Goal: Task Accomplishment & Management: Manage account settings

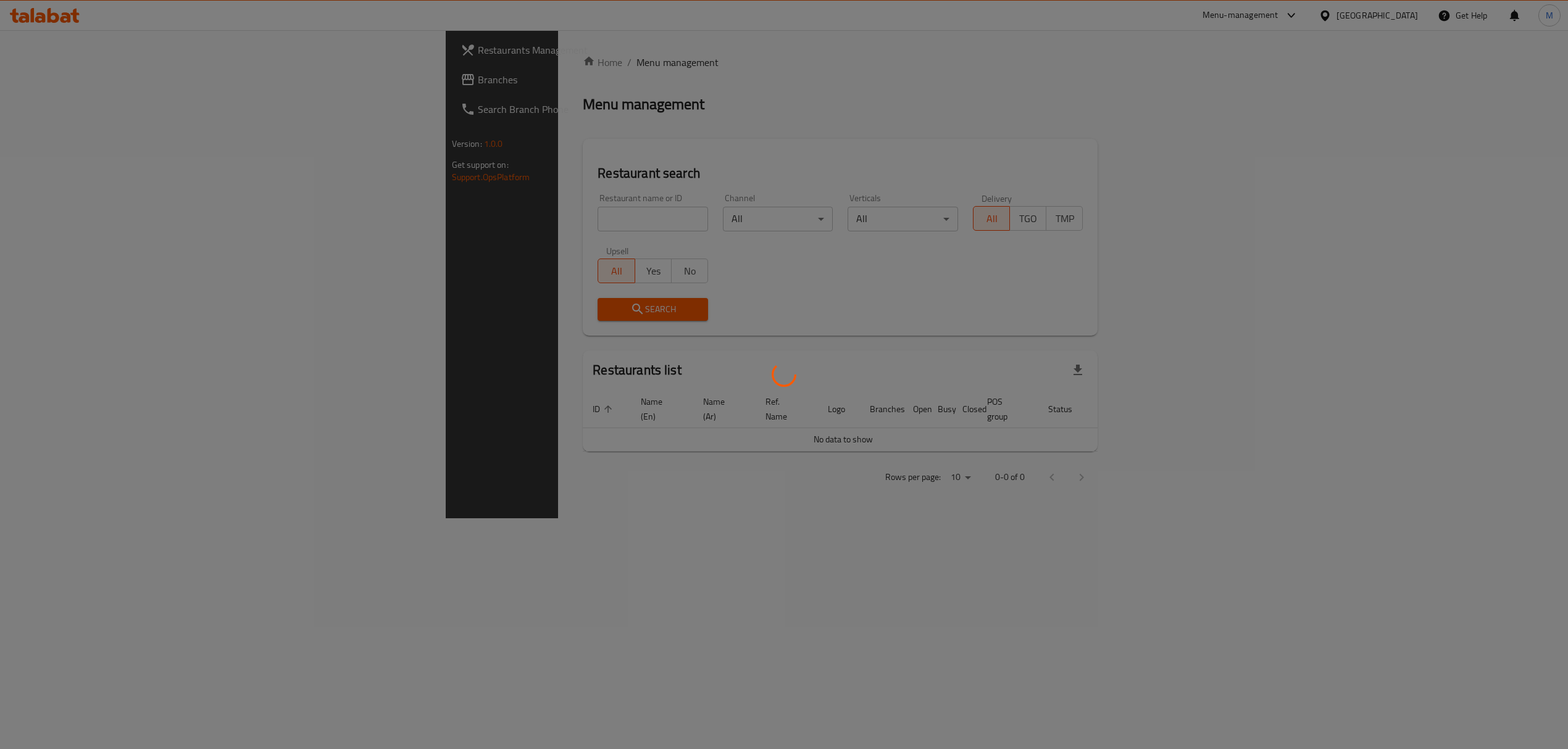
click at [582, 220] on div "Home / Menu management Menu management Restaurant search Restaurant name or ID …" at bounding box center [840, 274] width 515 height 439
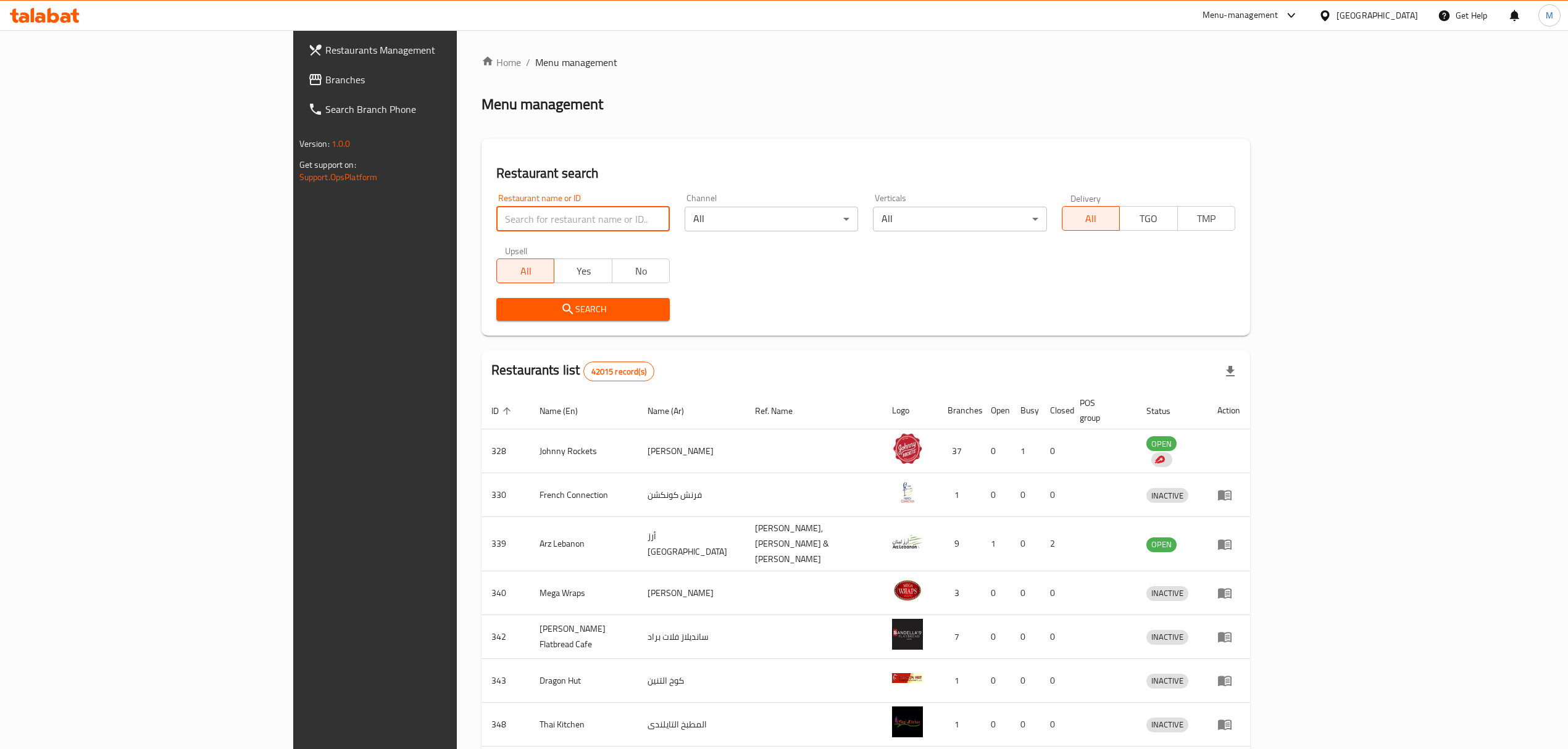
click at [497, 220] on input "search" at bounding box center [583, 219] width 174 height 25
click button "Search" at bounding box center [583, 310] width 174 height 23
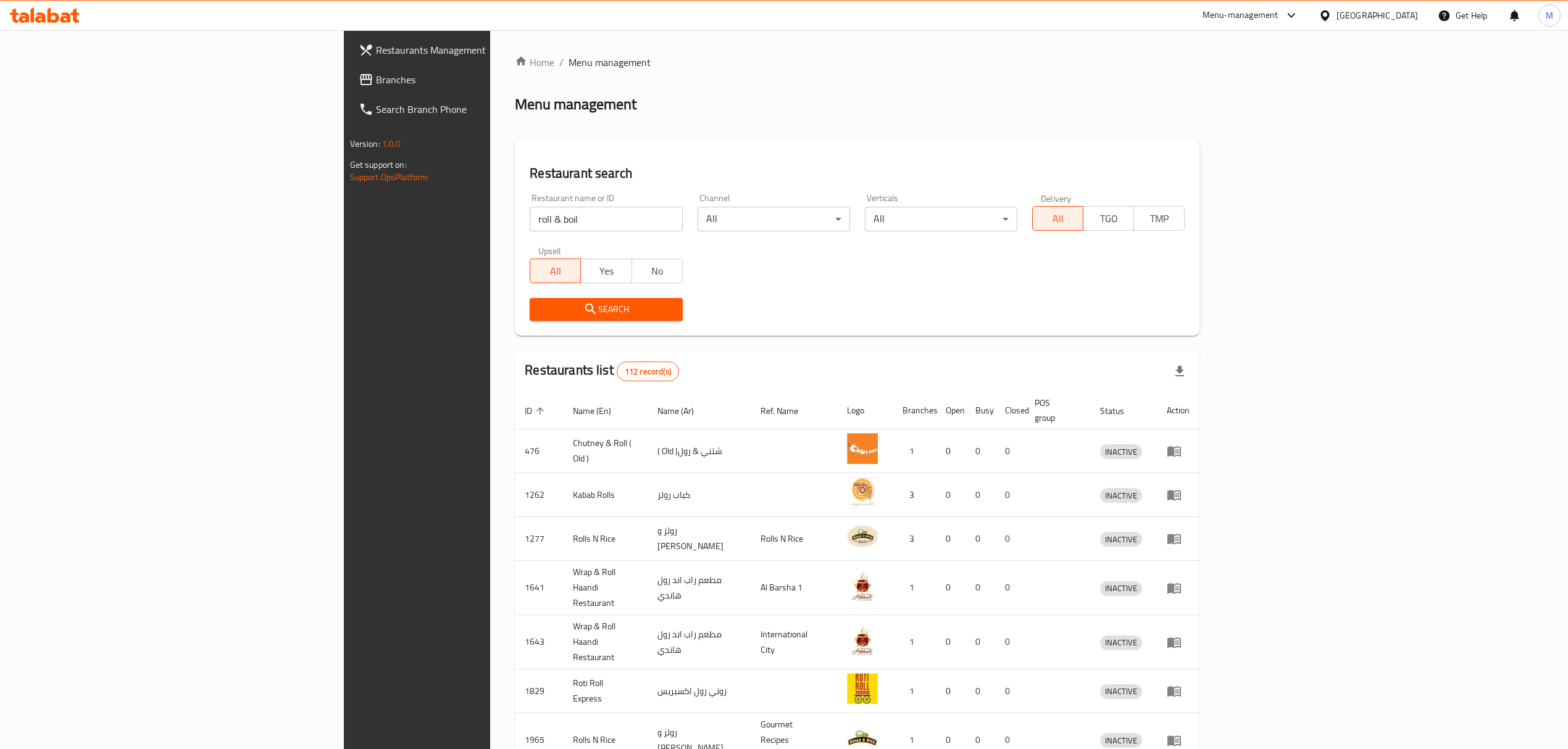
drag, startPoint x: 418, startPoint y: 204, endPoint x: 418, endPoint y: 213, distance: 9.0
click at [530, 204] on div "Restaurant name or ID roll & boil Restaurant name or ID" at bounding box center [606, 212] width 153 height 37
click at [530, 219] on input "roll & boil" at bounding box center [606, 219] width 153 height 25
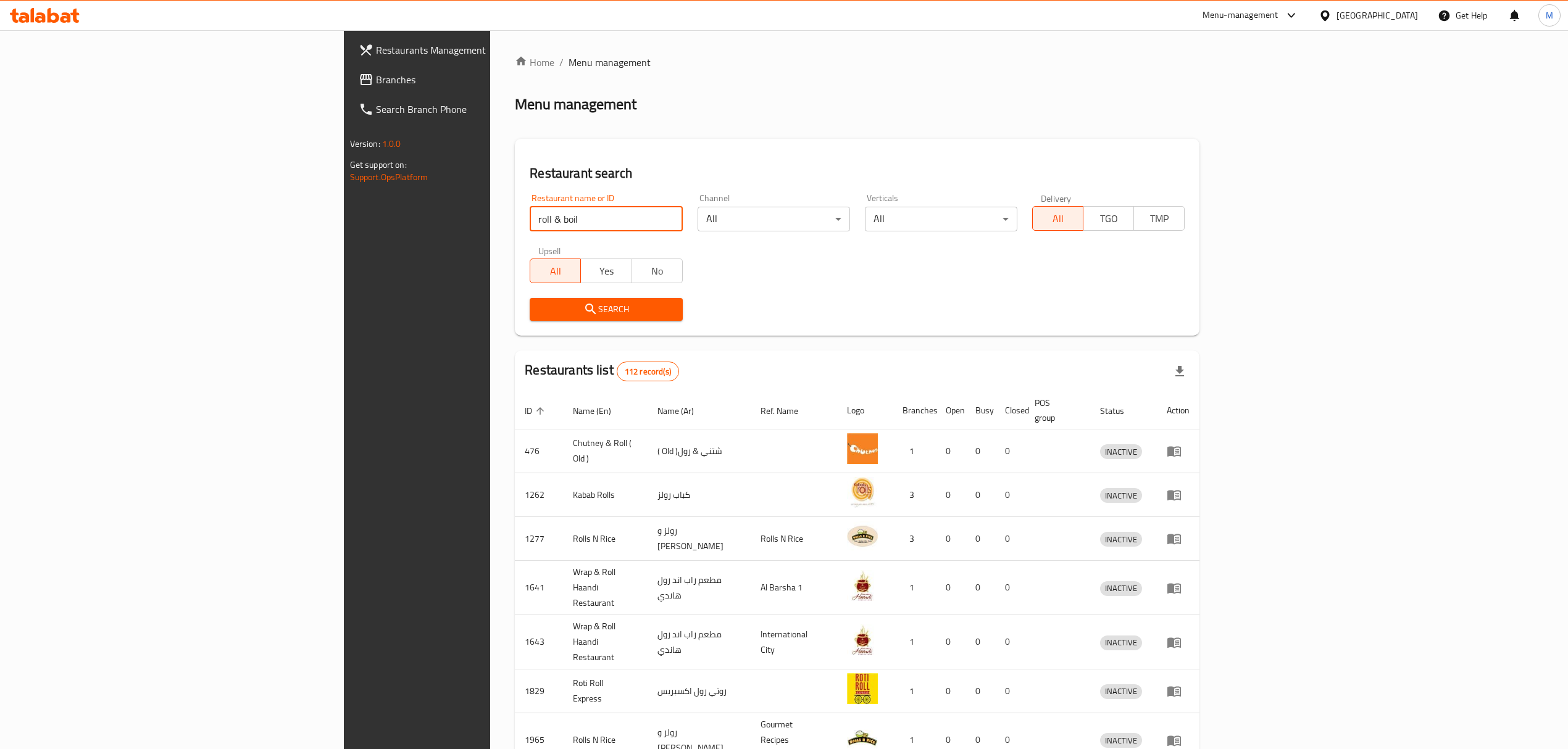
paste input "673466"
type input "673466"
click button "Search" at bounding box center [606, 310] width 153 height 23
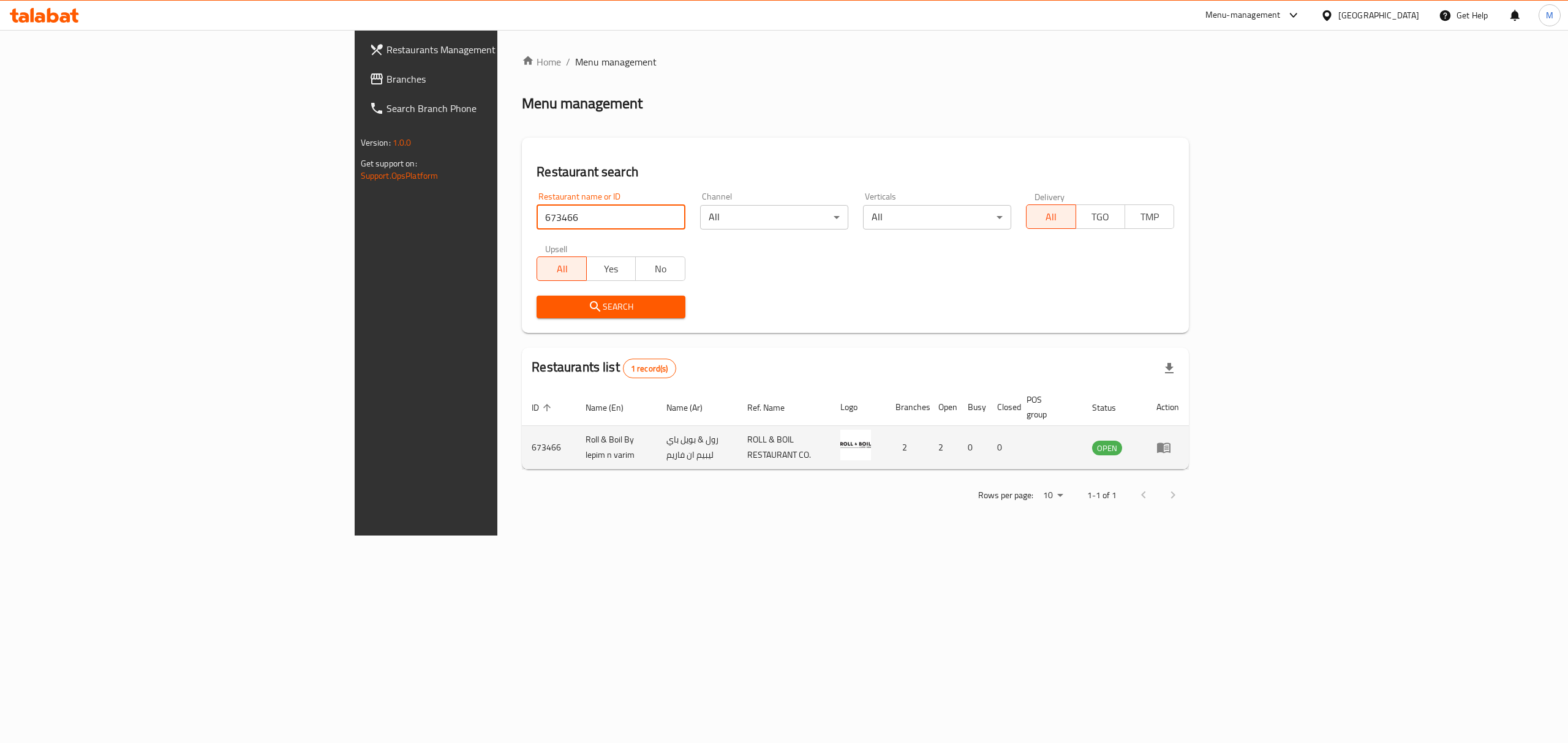
click at [1189, 436] on td "enhanced table" at bounding box center [1167, 448] width 43 height 43
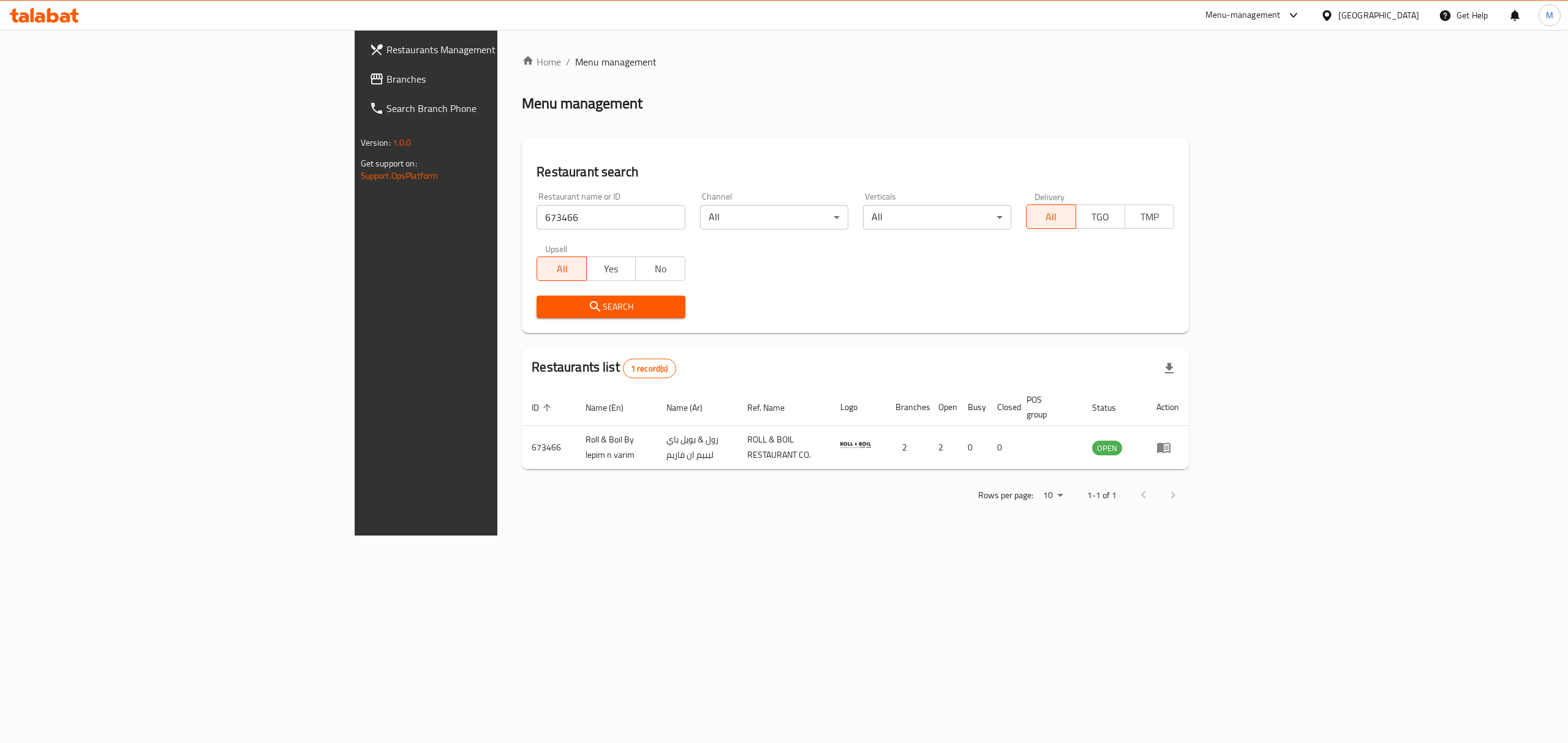
click at [537, 218] on input "673466" at bounding box center [610, 217] width 148 height 24
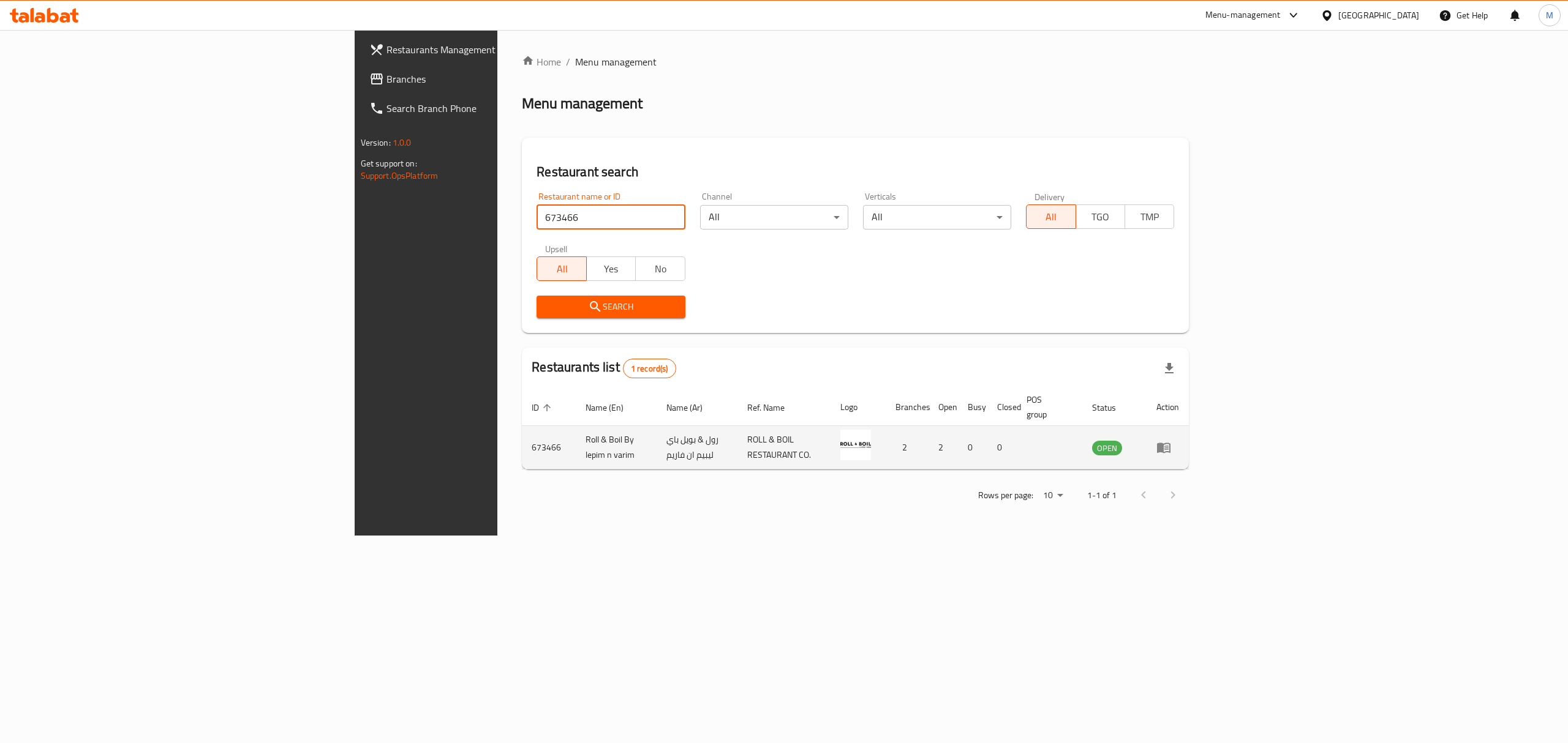
click at [1171, 443] on icon "enhanced table" at bounding box center [1164, 448] width 14 height 10
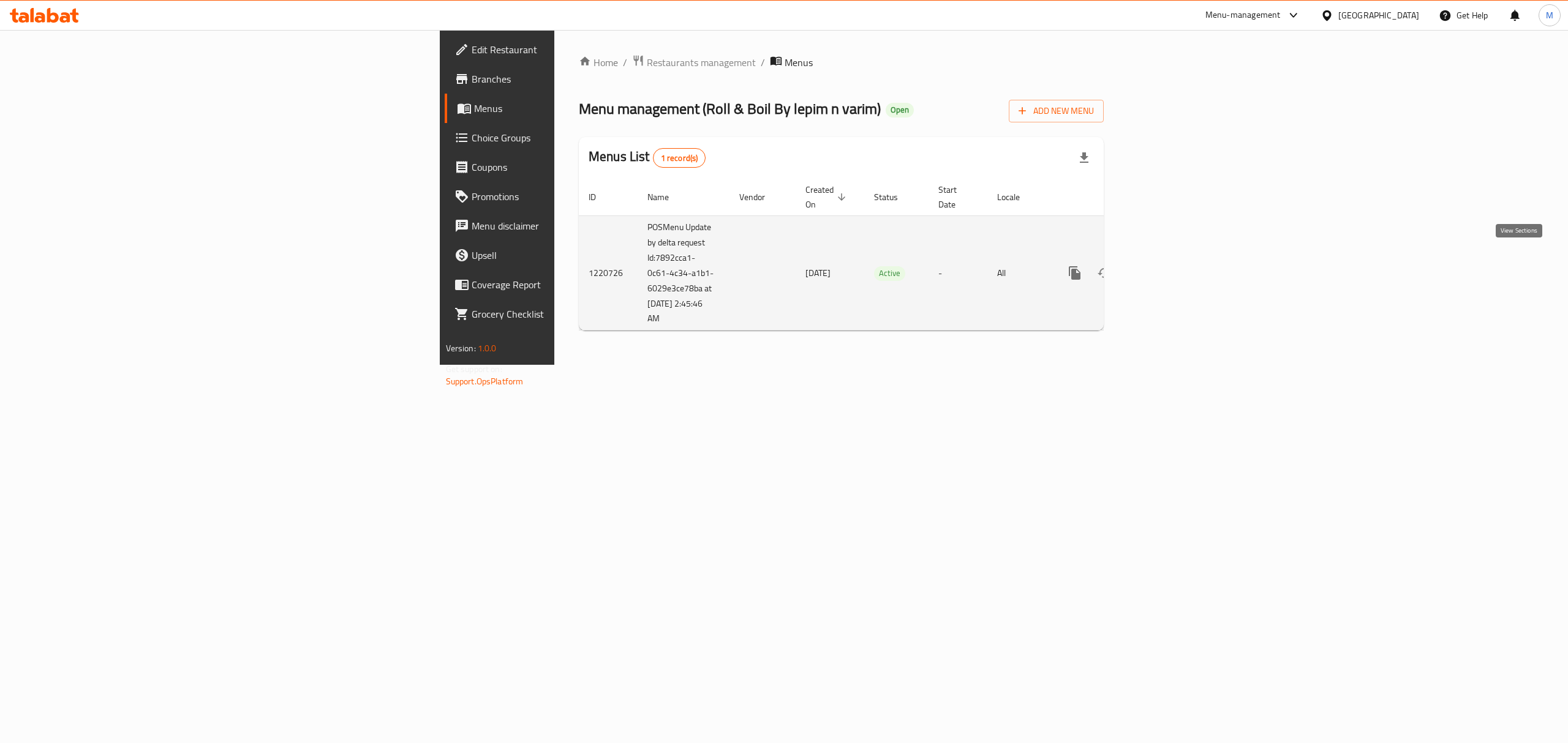
click at [1171, 265] on icon "enhanced table" at bounding box center [1163, 273] width 15 height 15
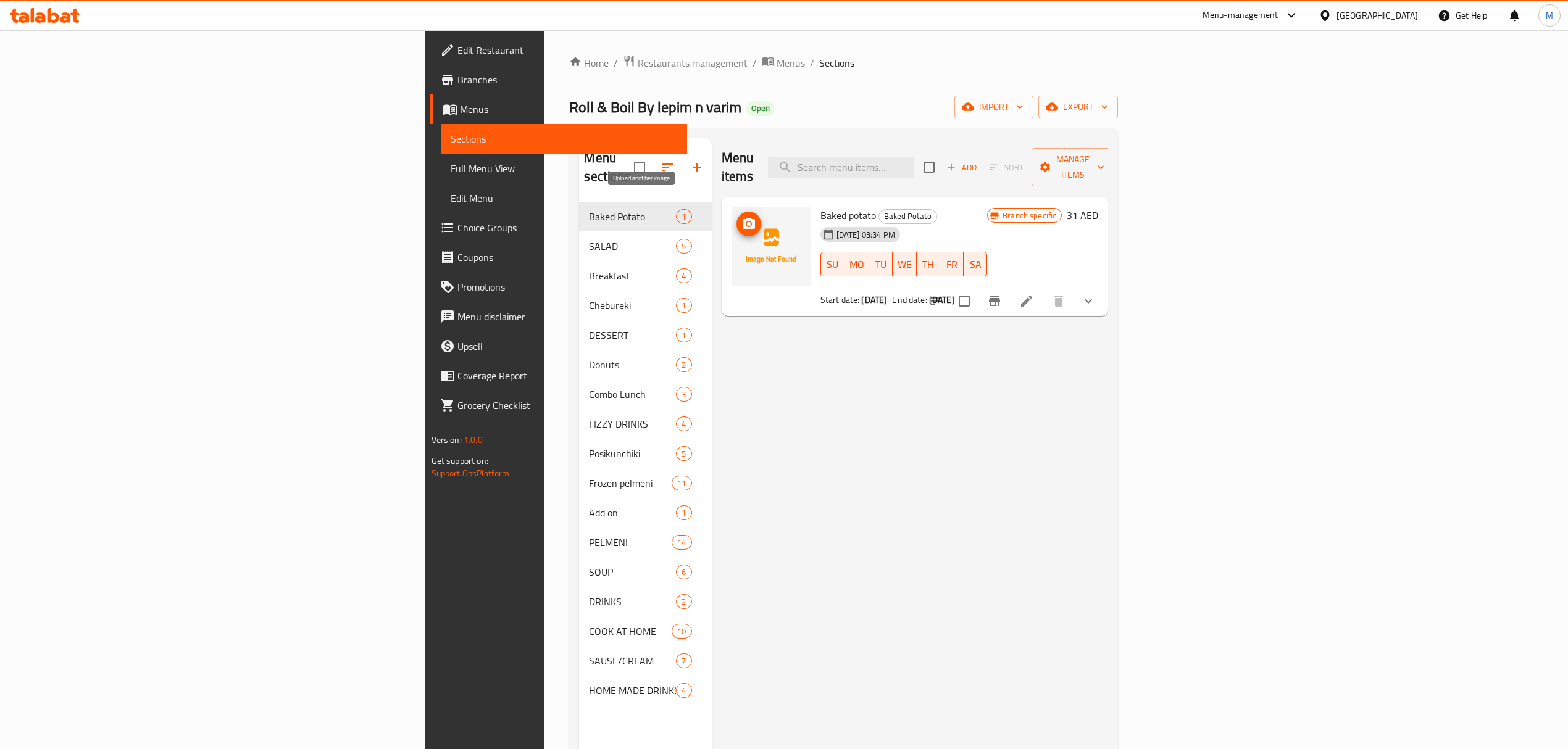
click at [741, 217] on icon "upload picture" at bounding box center [749, 224] width 15 height 15
click at [589, 268] on span "Breakfast" at bounding box center [632, 276] width 87 height 15
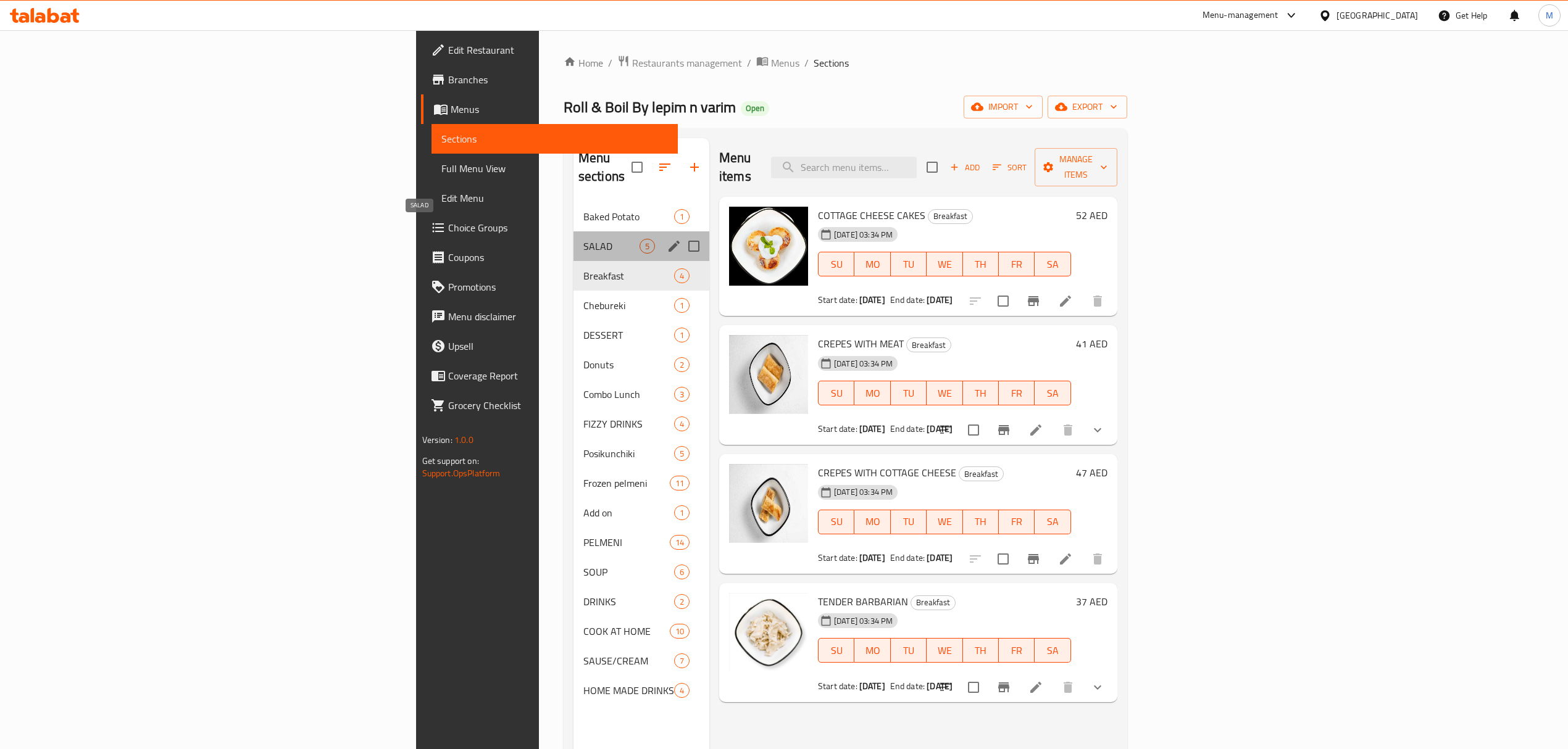
click at [583, 239] on span "SALAD" at bounding box center [611, 246] width 56 height 15
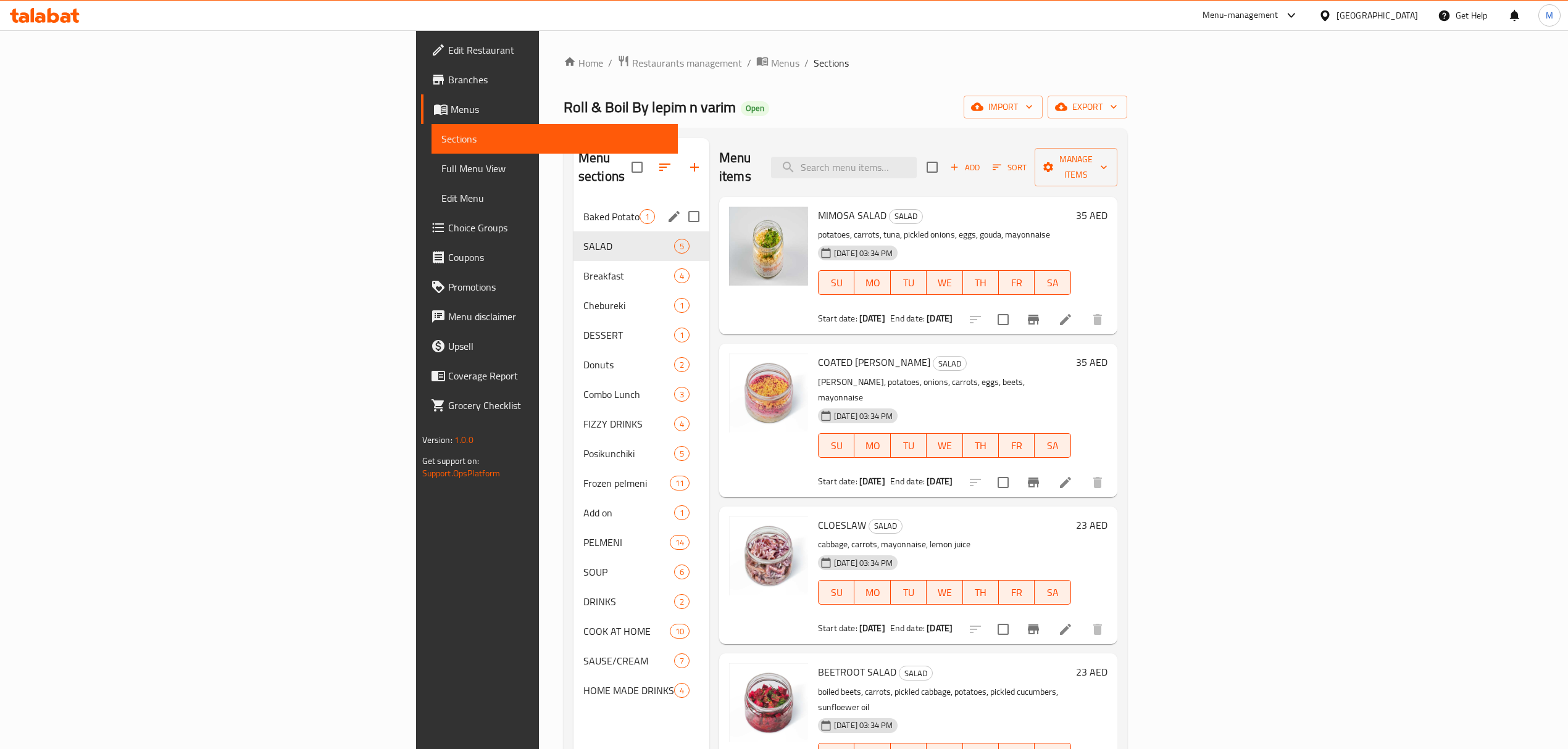
click at [574, 210] on div "Baked Potato 1" at bounding box center [641, 216] width 136 height 29
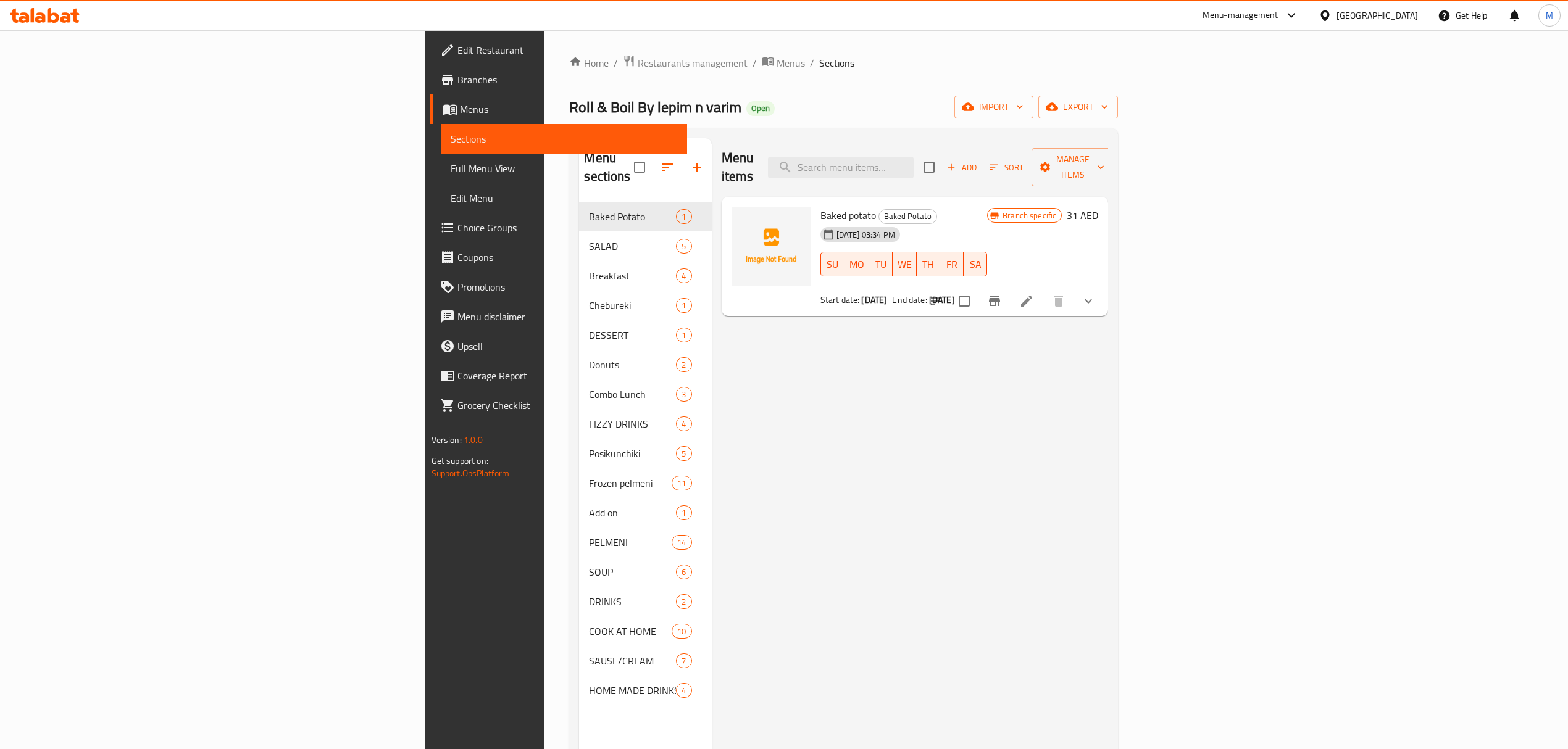
click at [1044, 290] on li at bounding box center [1026, 301] width 35 height 22
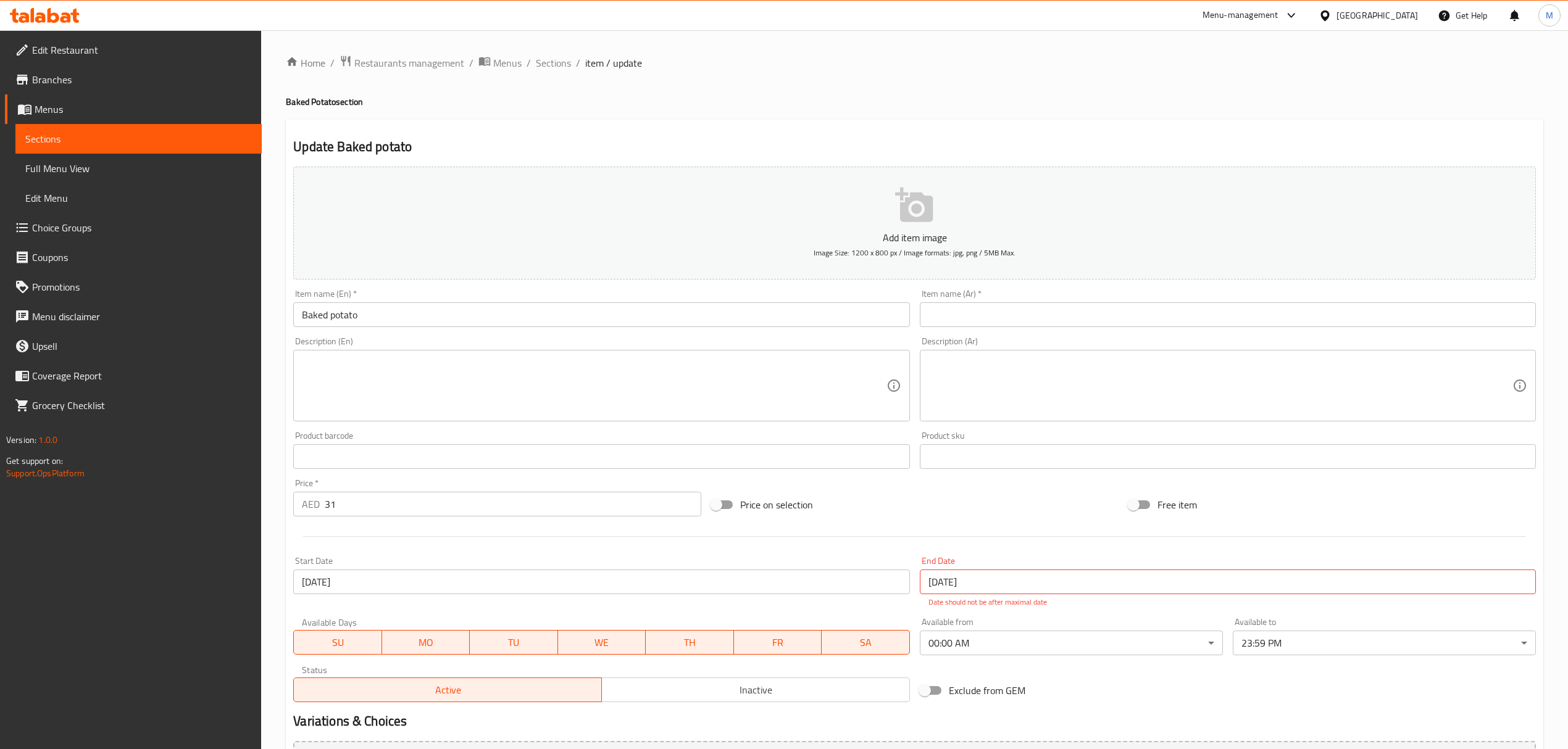
click at [863, 227] on button "Add item image Image Size: 1200 x 800 px / Image formats: jpg, png / 5MB Max." at bounding box center [914, 223] width 1242 height 113
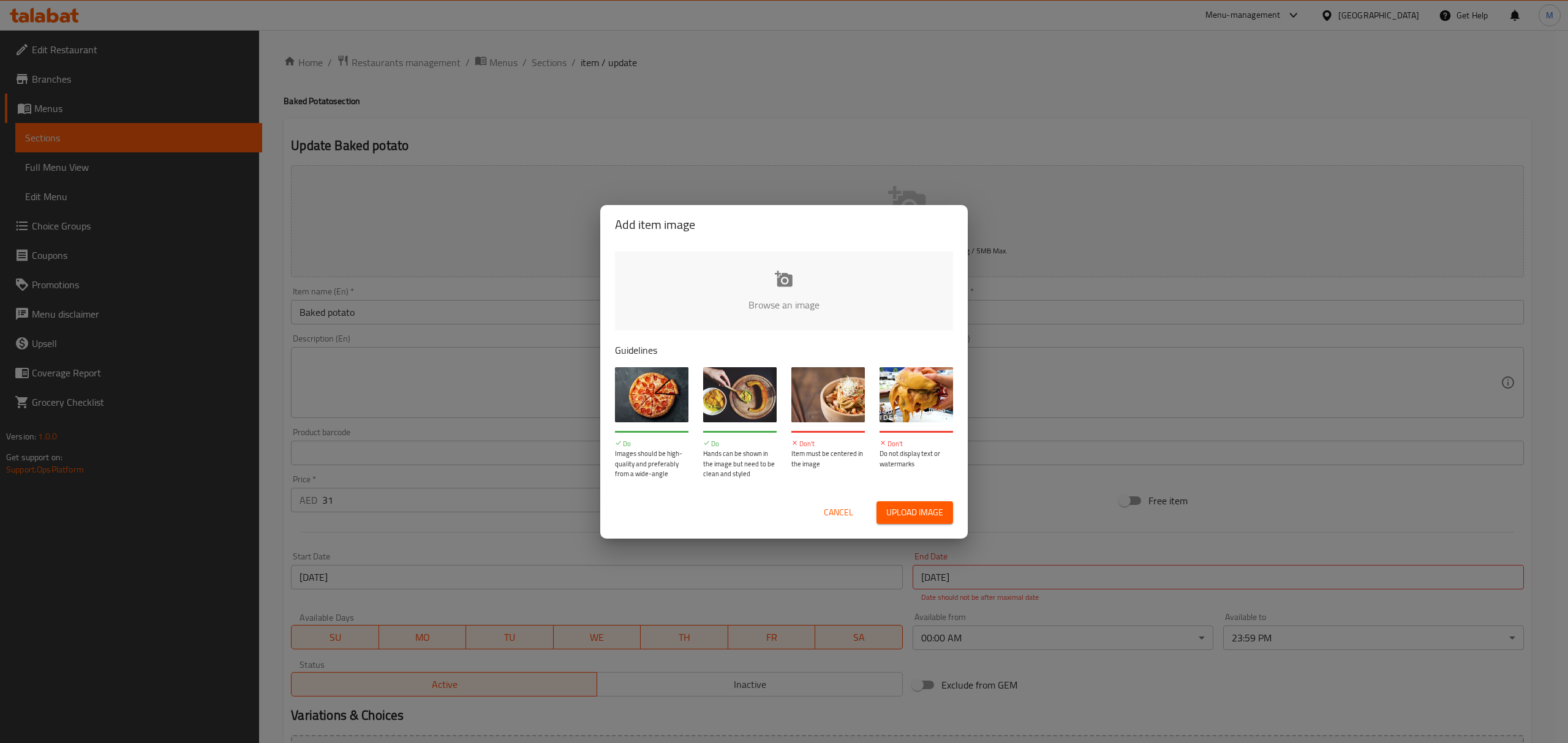
click at [819, 286] on input "file" at bounding box center [1198, 308] width 1166 height 114
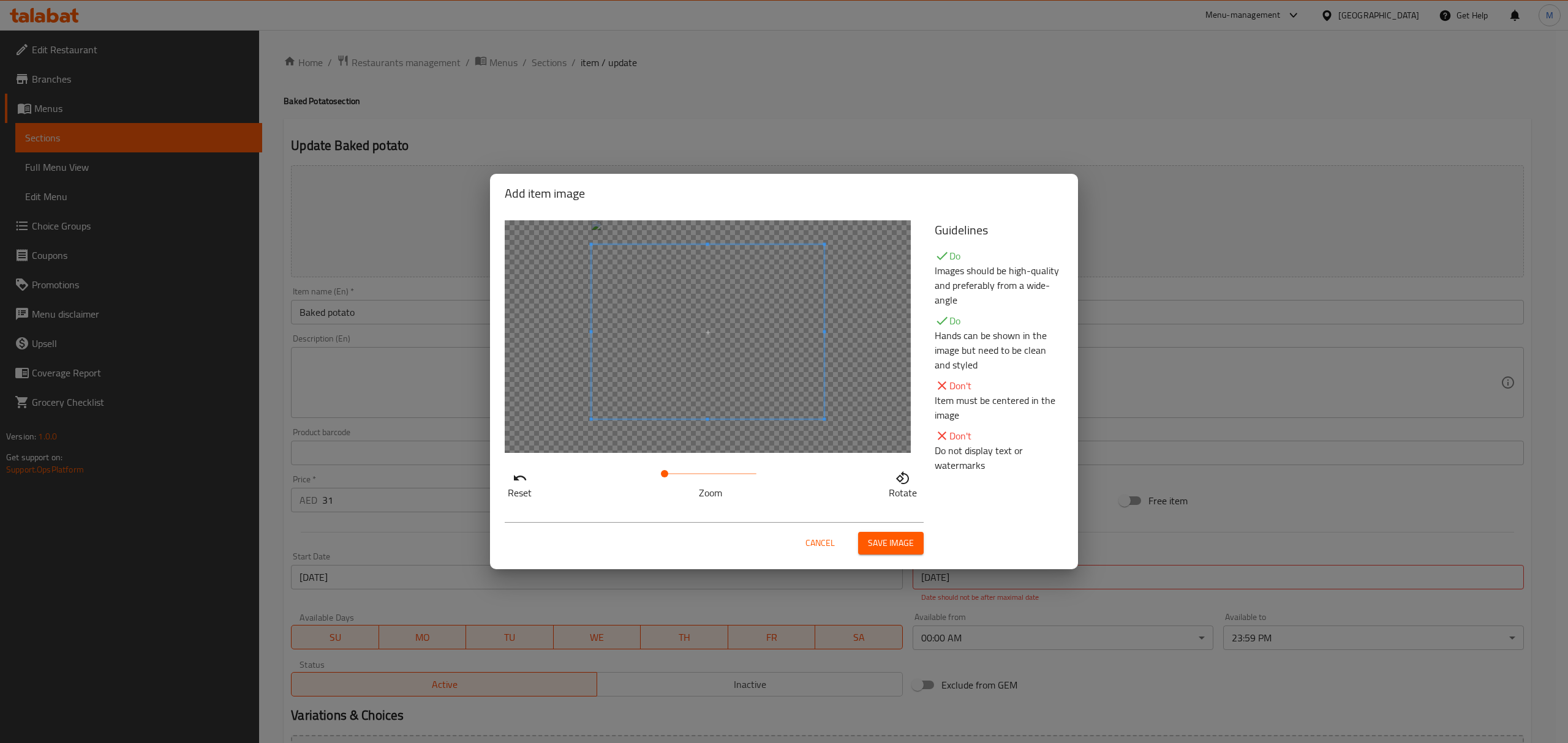
click at [793, 359] on span at bounding box center [708, 332] width 232 height 174
click at [795, 380] on span at bounding box center [708, 340] width 232 height 174
click at [672, 473] on span at bounding box center [672, 473] width 7 height 7
click at [864, 544] on button "Save image" at bounding box center [891, 543] width 66 height 23
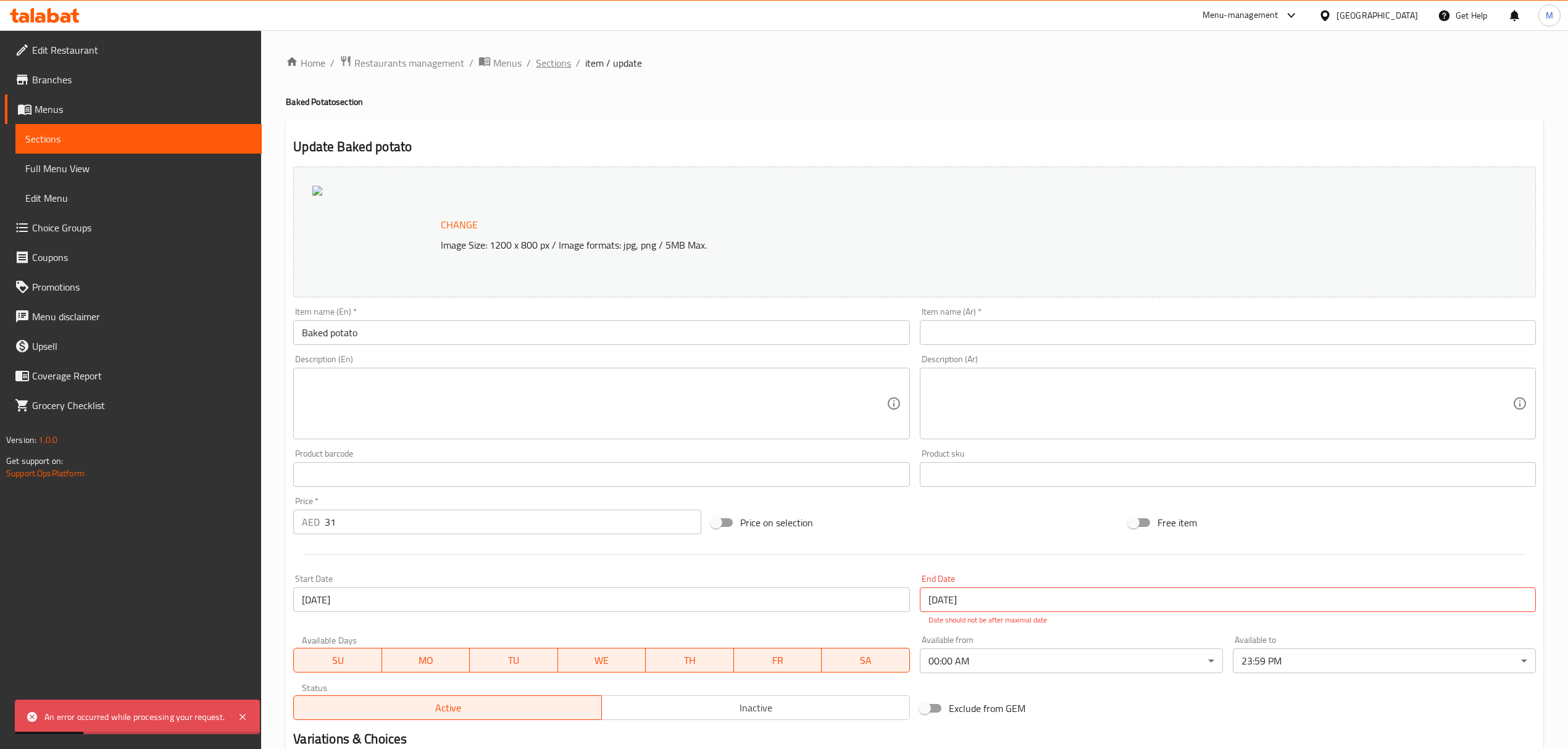
click at [550, 65] on span "Sections" at bounding box center [554, 63] width 35 height 15
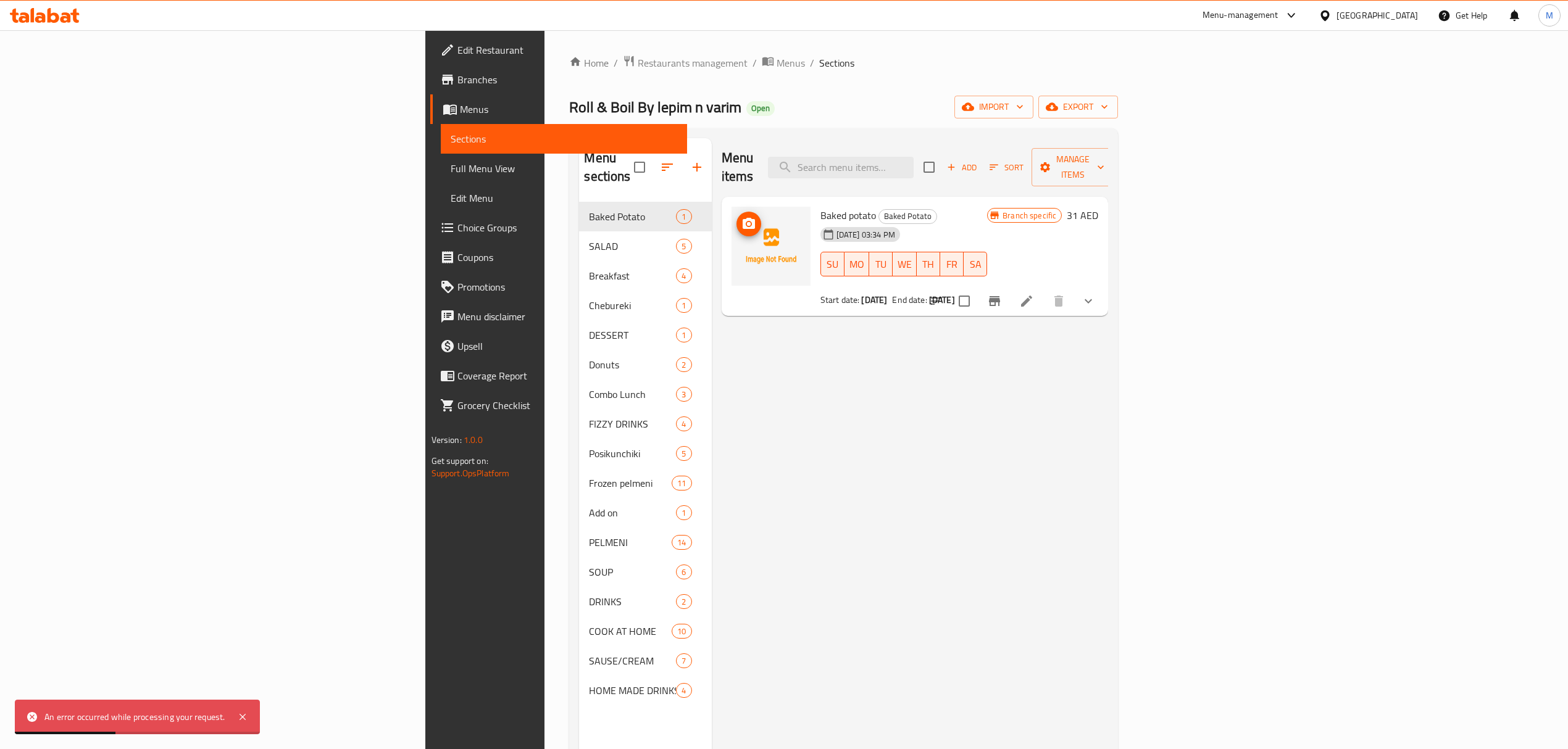
click at [742, 218] on icon "upload picture" at bounding box center [749, 223] width 12 height 11
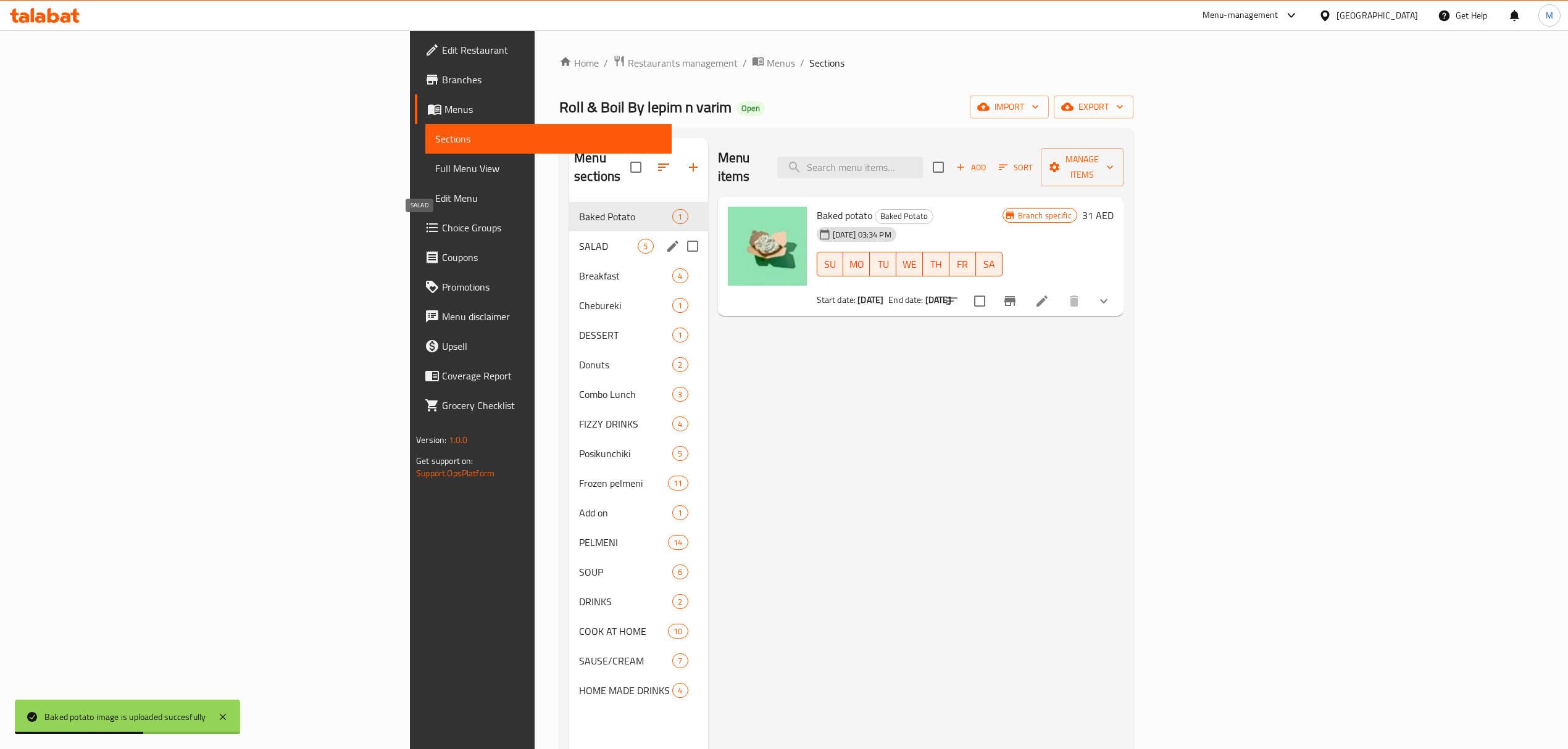
click at [579, 239] on span "SALAD" at bounding box center [608, 246] width 59 height 15
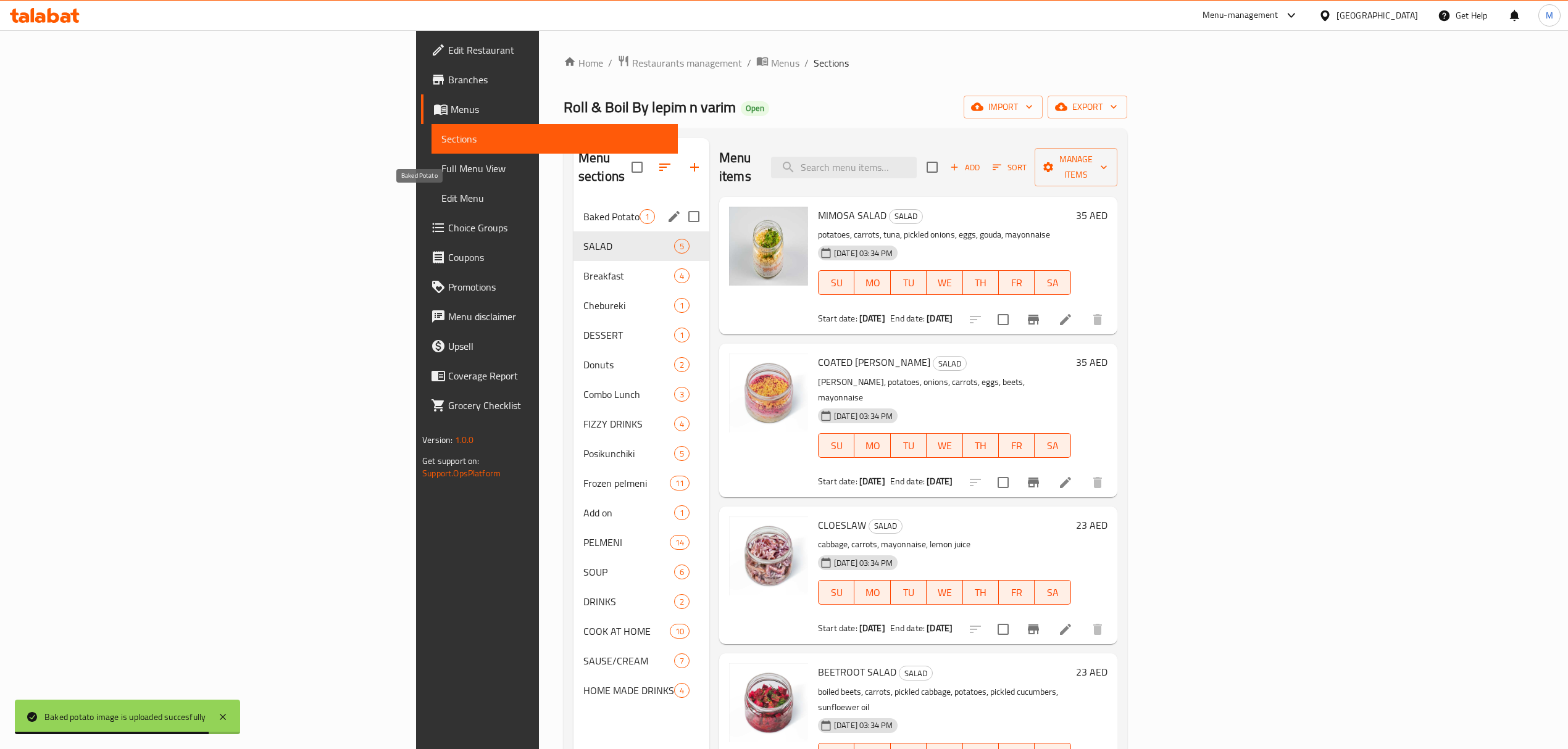
click at [583, 209] on span "Baked Potato" at bounding box center [611, 217] width 56 height 15
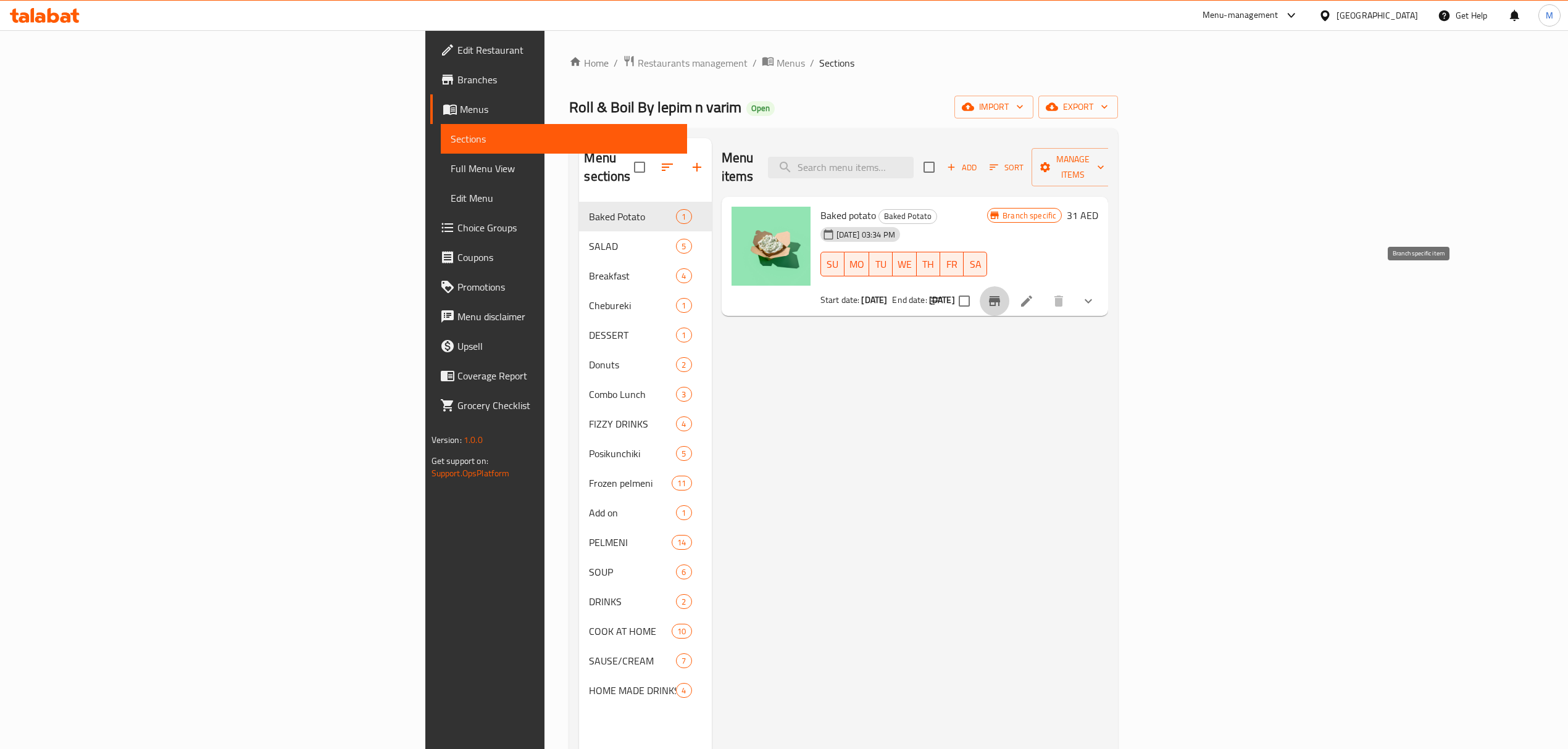
click at [1000, 296] on icon "Branch-specific-item" at bounding box center [994, 301] width 11 height 10
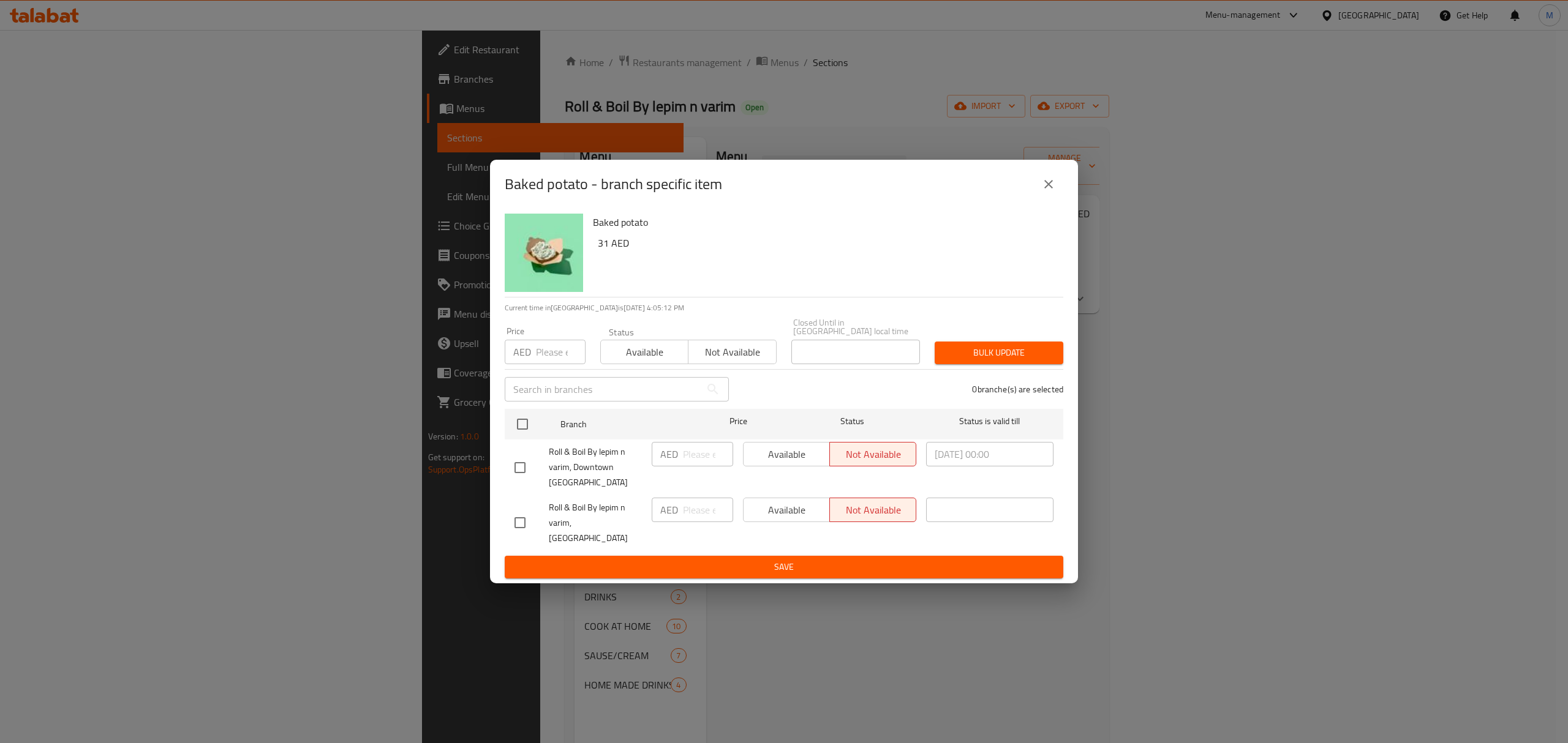
click at [1049, 189] on icon "close" at bounding box center [1049, 184] width 15 height 15
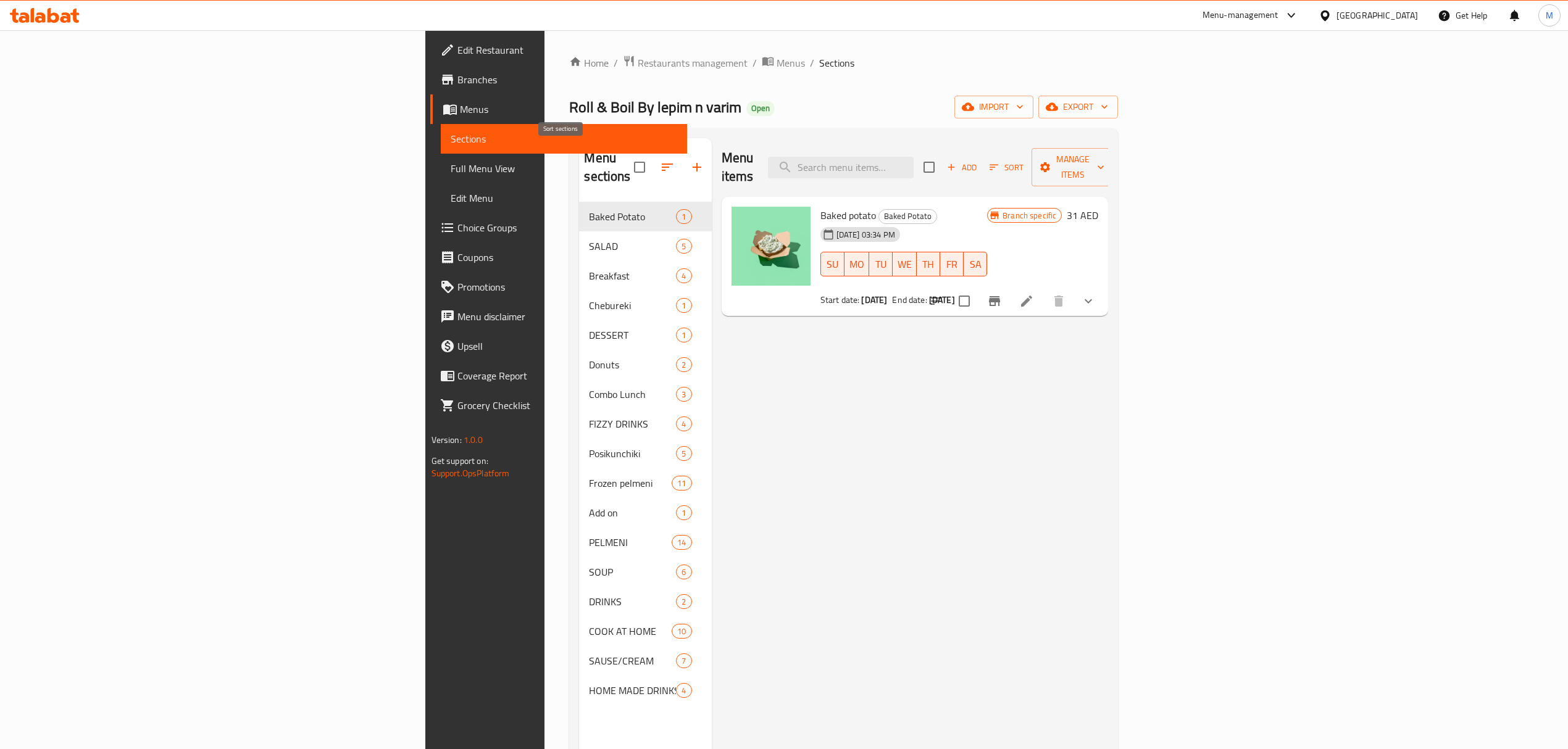
click at [653, 161] on button "button" at bounding box center [667, 167] width 29 height 29
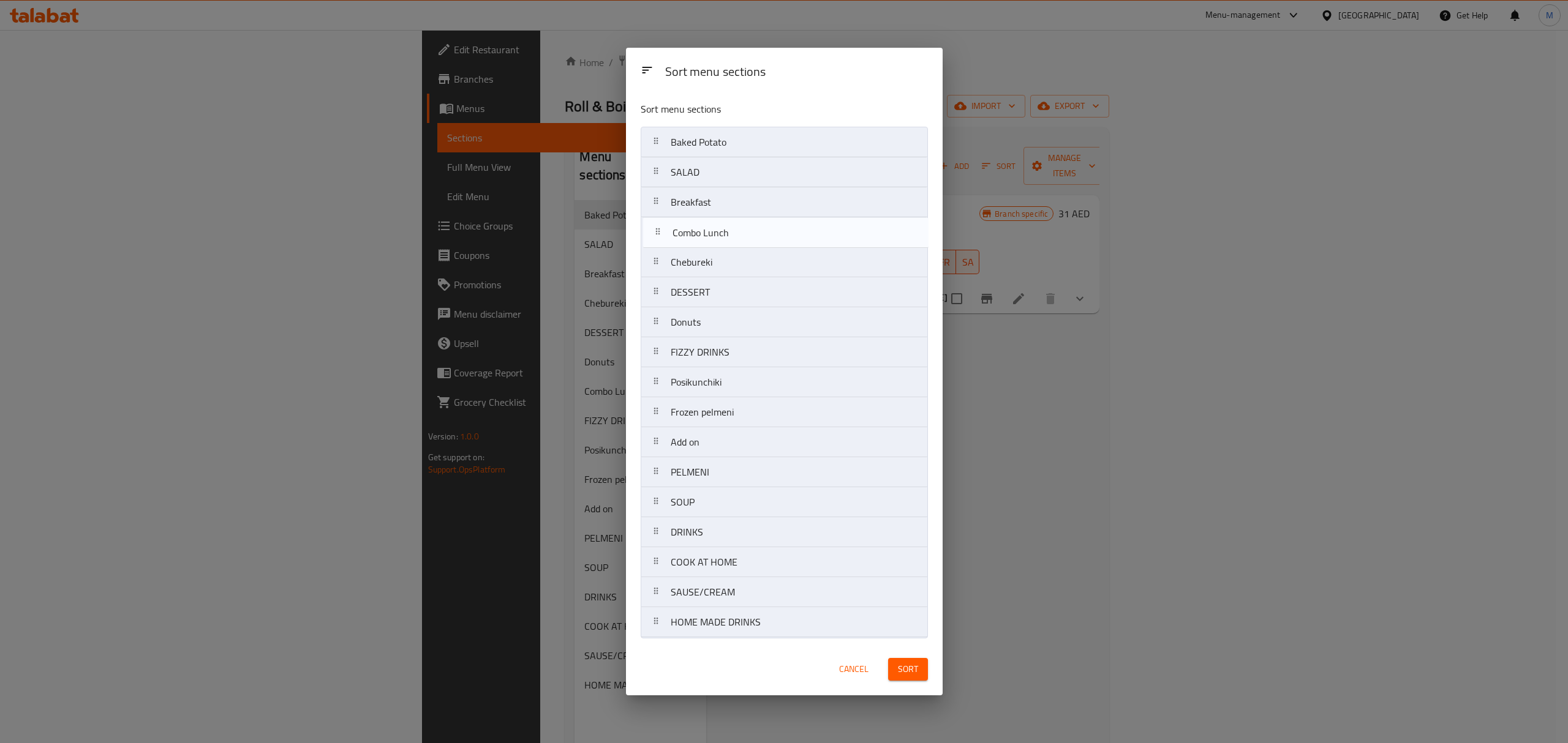
drag, startPoint x: 656, startPoint y: 330, endPoint x: 660, endPoint y: 230, distance: 100.1
click at [660, 230] on nav "Baked Potato SALAD Breakfast Chebureki DESSERT Donuts Combo Lunch FIZZY DRINKS …" at bounding box center [784, 382] width 287 height 511
drag, startPoint x: 650, startPoint y: 414, endPoint x: 659, endPoint y: 630, distance: 216.2
click at [659, 630] on nav "Baked Potato SALAD Breakfast Combo Lunch Chebureki DESSERT Donuts FIZZY DRINKS …" at bounding box center [784, 382] width 287 height 511
drag, startPoint x: 657, startPoint y: 538, endPoint x: 664, endPoint y: 594, distance: 56.4
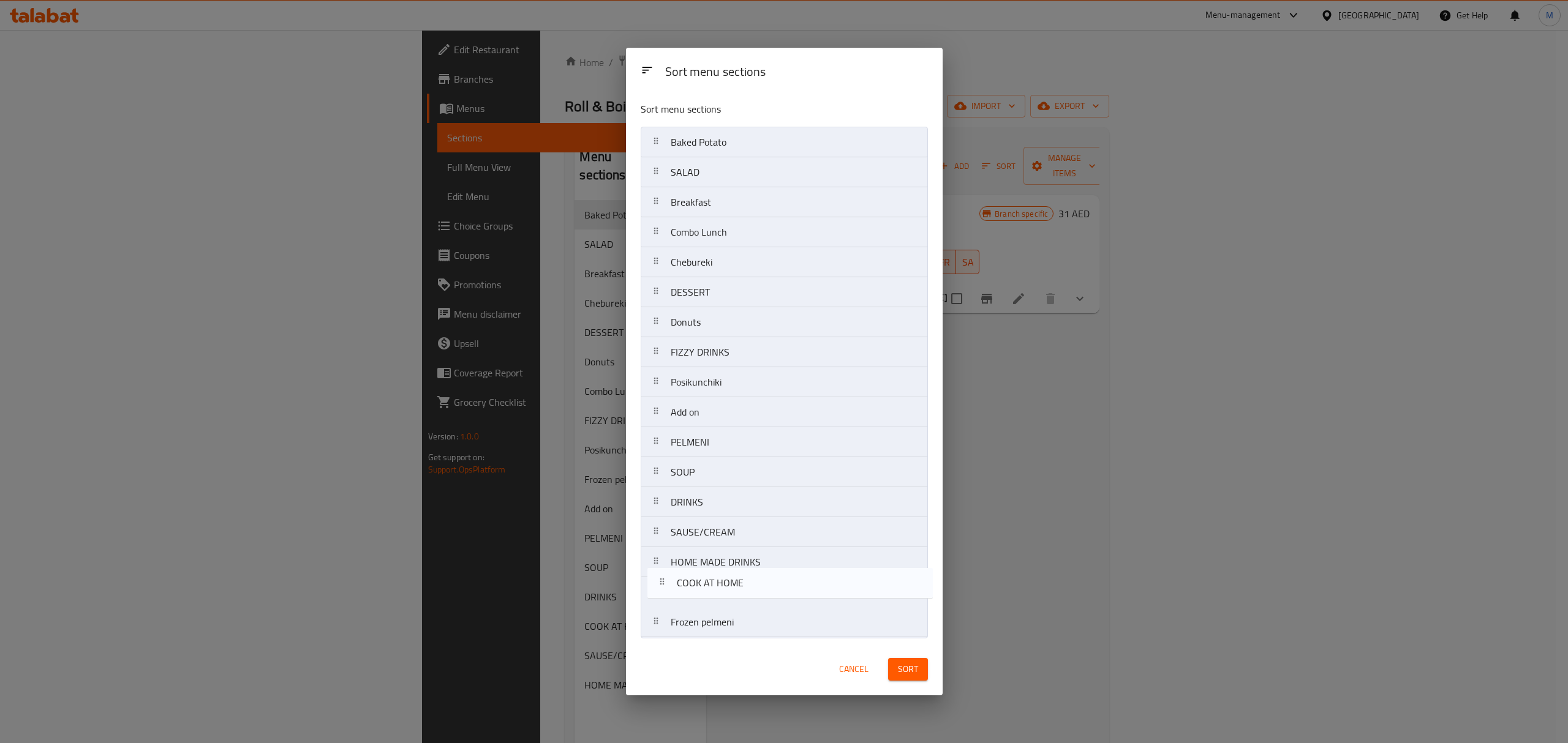
click at [664, 594] on nav "Baked Potato SALAD Breakfast Combo Lunch Chebureki DESSERT Donuts FIZZY DRINKS …" at bounding box center [784, 382] width 287 height 511
drag, startPoint x: 668, startPoint y: 580, endPoint x: 671, endPoint y: 608, distance: 28.2
click at [671, 608] on nav "Baked Potato SALAD Breakfast Combo Lunch Chebureki DESSERT Donuts FIZZY DRINKS …" at bounding box center [784, 382] width 287 height 511
drag, startPoint x: 655, startPoint y: 478, endPoint x: 675, endPoint y: 286, distance: 193.0
click at [675, 286] on nav "Baked Potato SALAD Breakfast Combo Lunch Chebureki DESSERT Donuts FIZZY DRINKS …" at bounding box center [784, 382] width 287 height 511
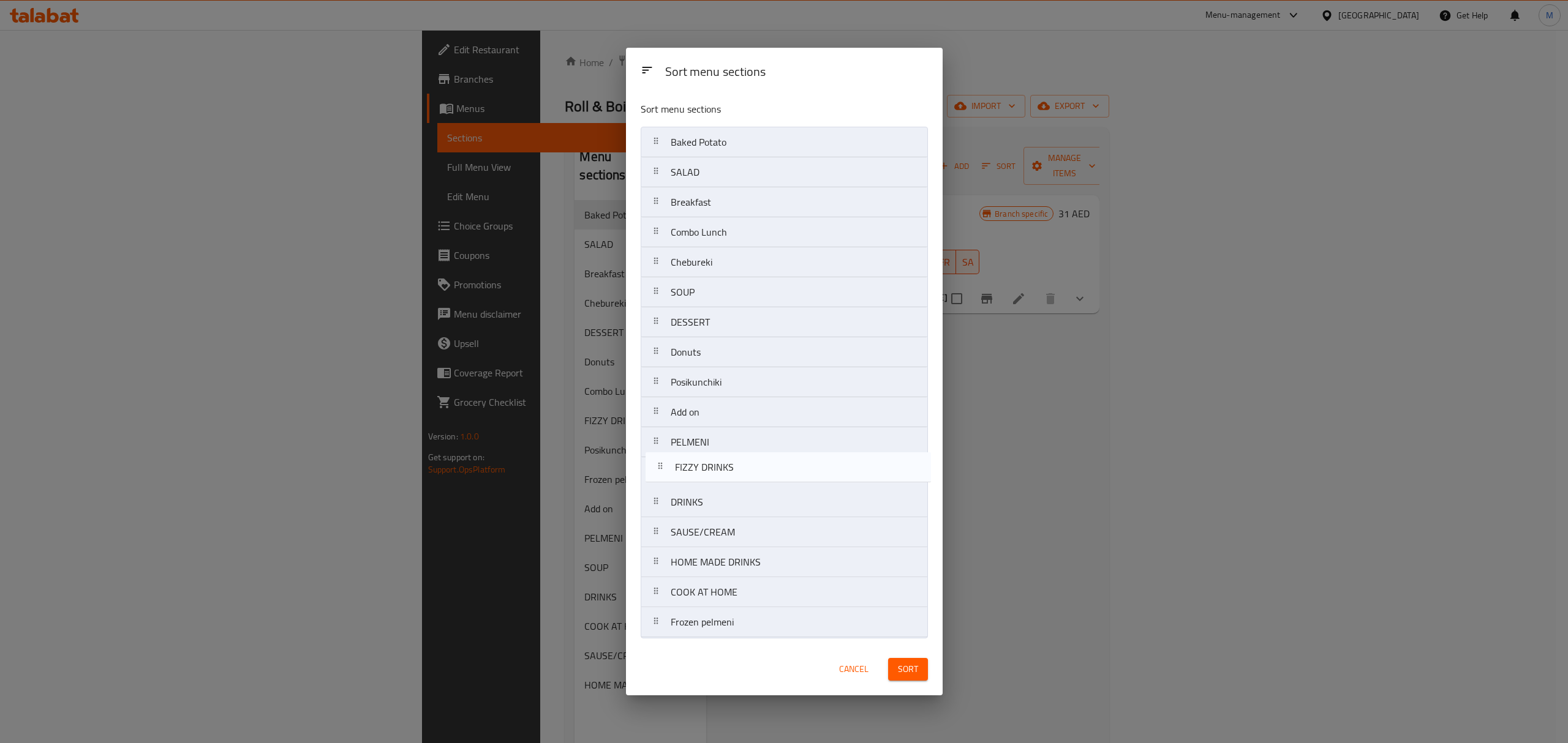
drag, startPoint x: 656, startPoint y: 390, endPoint x: 662, endPoint y: 481, distance: 91.2
click at [662, 481] on nav "Baked Potato SALAD Breakfast Combo Lunch Chebureki SOUP DESSERT Donuts FIZZY DR…" at bounding box center [784, 382] width 287 height 511
drag, startPoint x: 659, startPoint y: 444, endPoint x: 664, endPoint y: 319, distance: 125.1
click at [664, 319] on nav "Baked Potato SALAD Breakfast Combo Lunch Chebureki SOUP DESSERT Donuts Posikunc…" at bounding box center [784, 382] width 287 height 511
drag, startPoint x: 655, startPoint y: 415, endPoint x: 650, endPoint y: 346, distance: 69.2
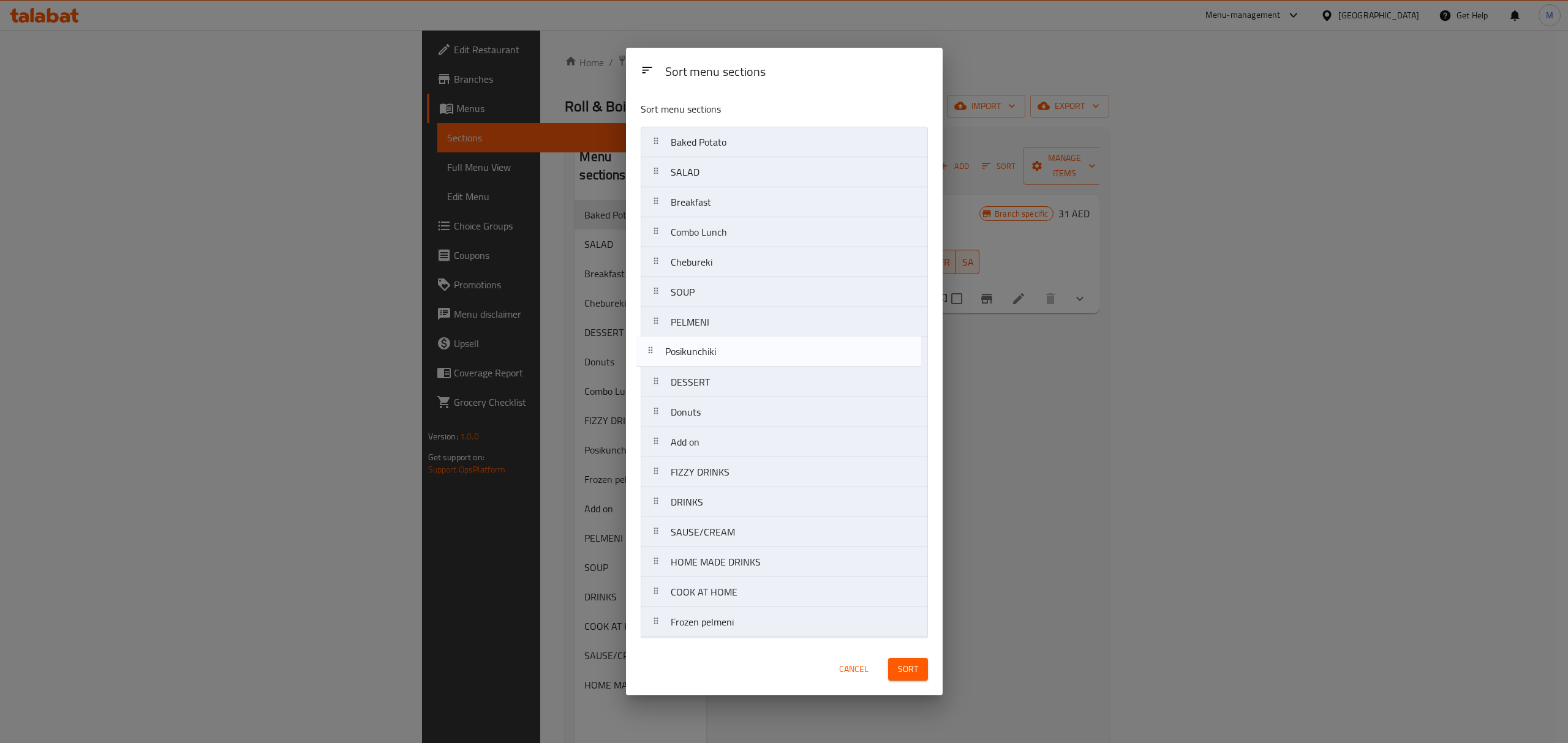
click at [650, 346] on nav "Baked Potato SALAD Breakfast Combo Lunch Chebureki SOUP PELMENI DESSERT Donuts …" at bounding box center [784, 382] width 287 height 511
drag, startPoint x: 652, startPoint y: 415, endPoint x: 652, endPoint y: 387, distance: 28.0
click at [652, 387] on nav "Baked Potato SALAD Breakfast Combo Lunch Chebureki SOUP PELMENI Posikunchiki DE…" at bounding box center [784, 382] width 287 height 511
drag, startPoint x: 656, startPoint y: 451, endPoint x: 656, endPoint y: 511, distance: 60.0
click at [656, 511] on nav "Baked Potato SALAD Breakfast Combo Lunch Chebureki SOUP PELMENI Posikunchiki Do…" at bounding box center [784, 382] width 287 height 511
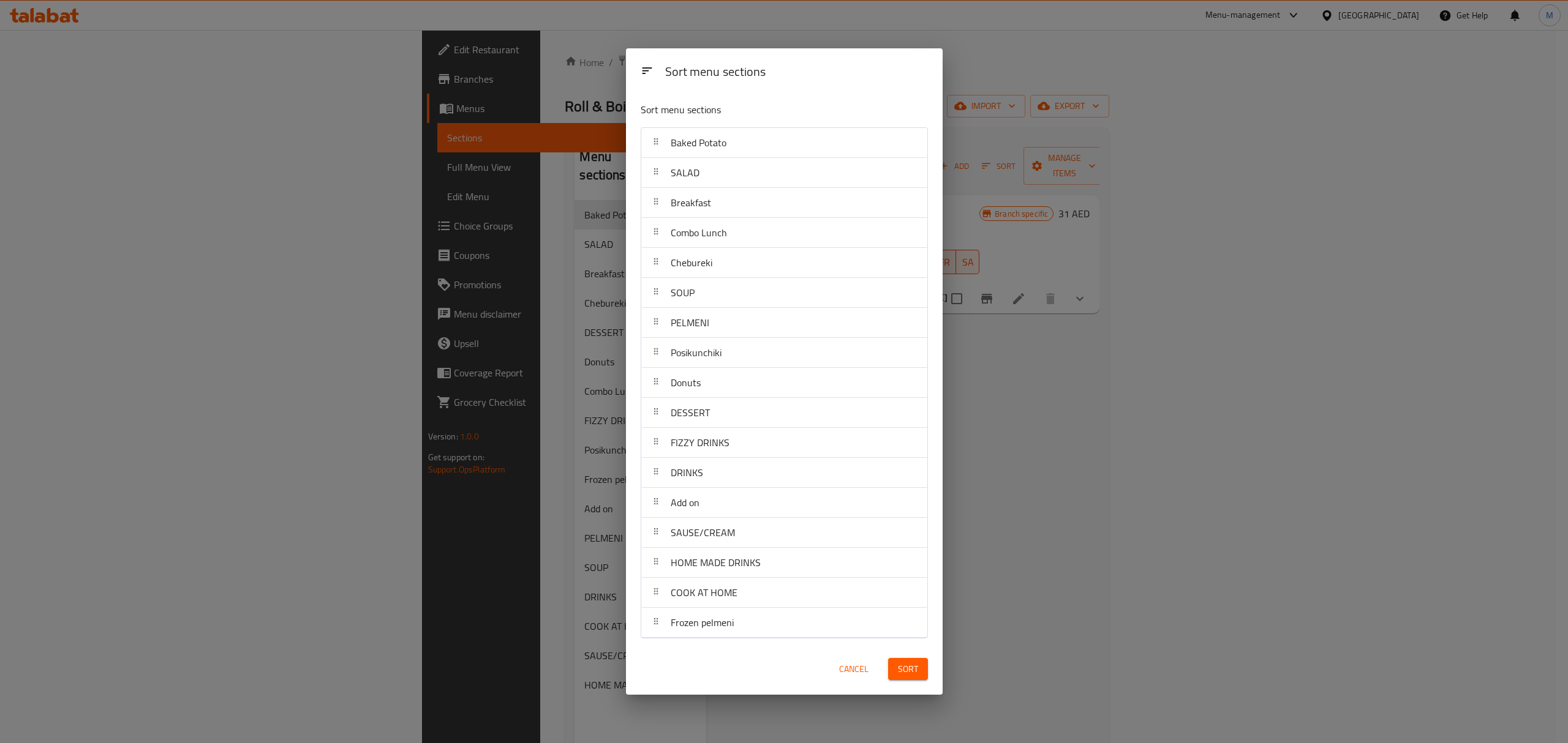
click at [910, 675] on span "Sort" at bounding box center [908, 669] width 20 height 16
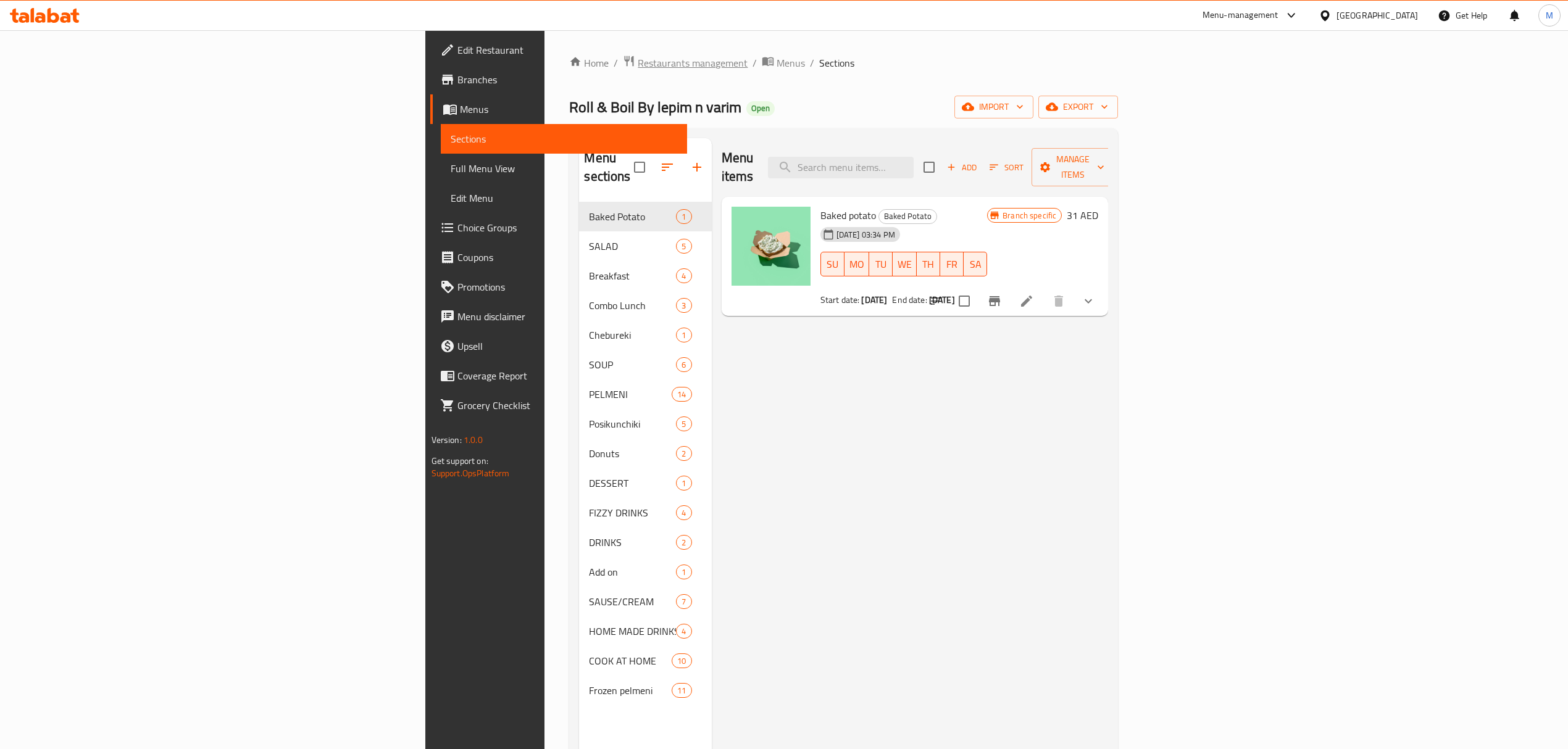
click at [638, 56] on span "Restaurants management" at bounding box center [692, 63] width 110 height 15
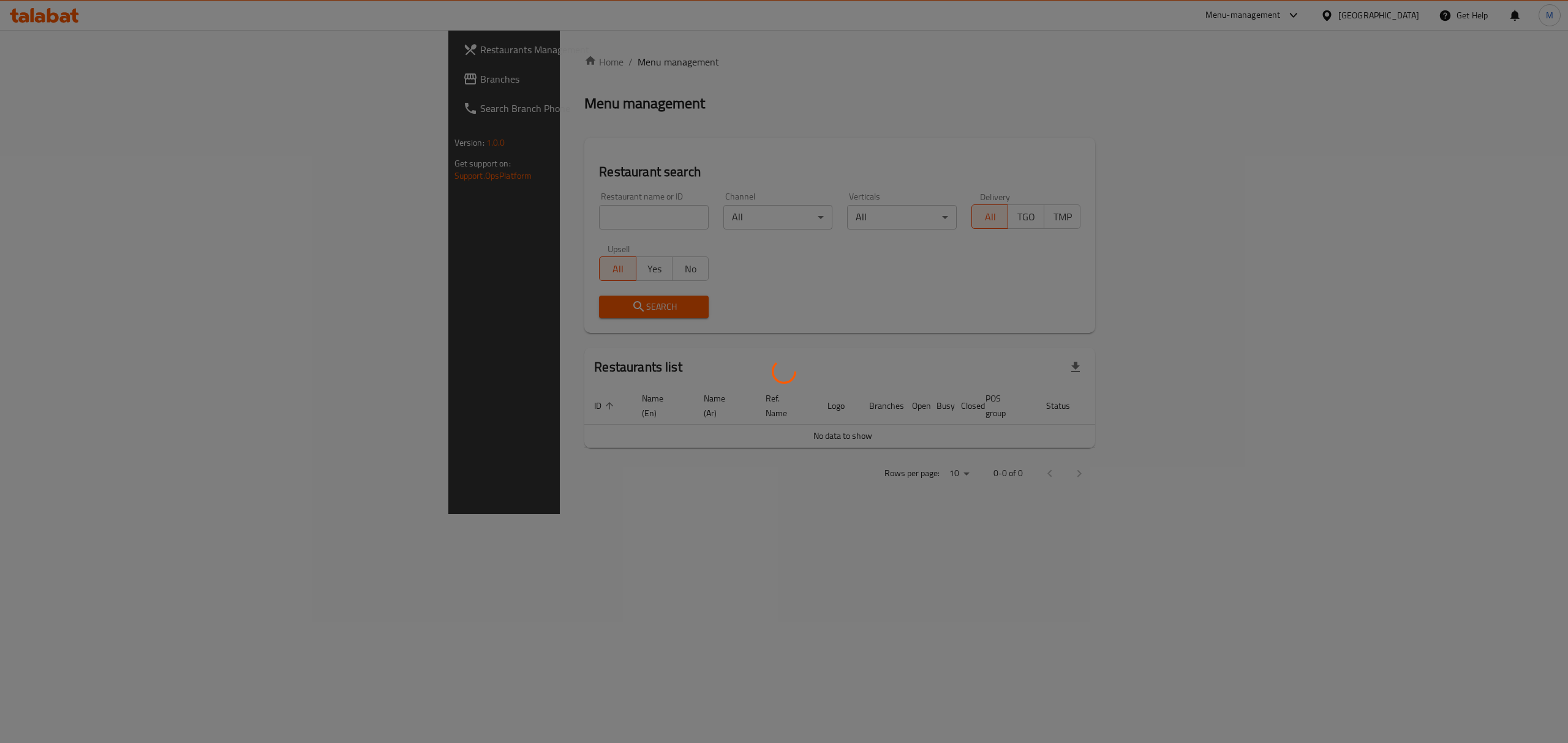
click at [462, 212] on div at bounding box center [784, 372] width 1568 height 743
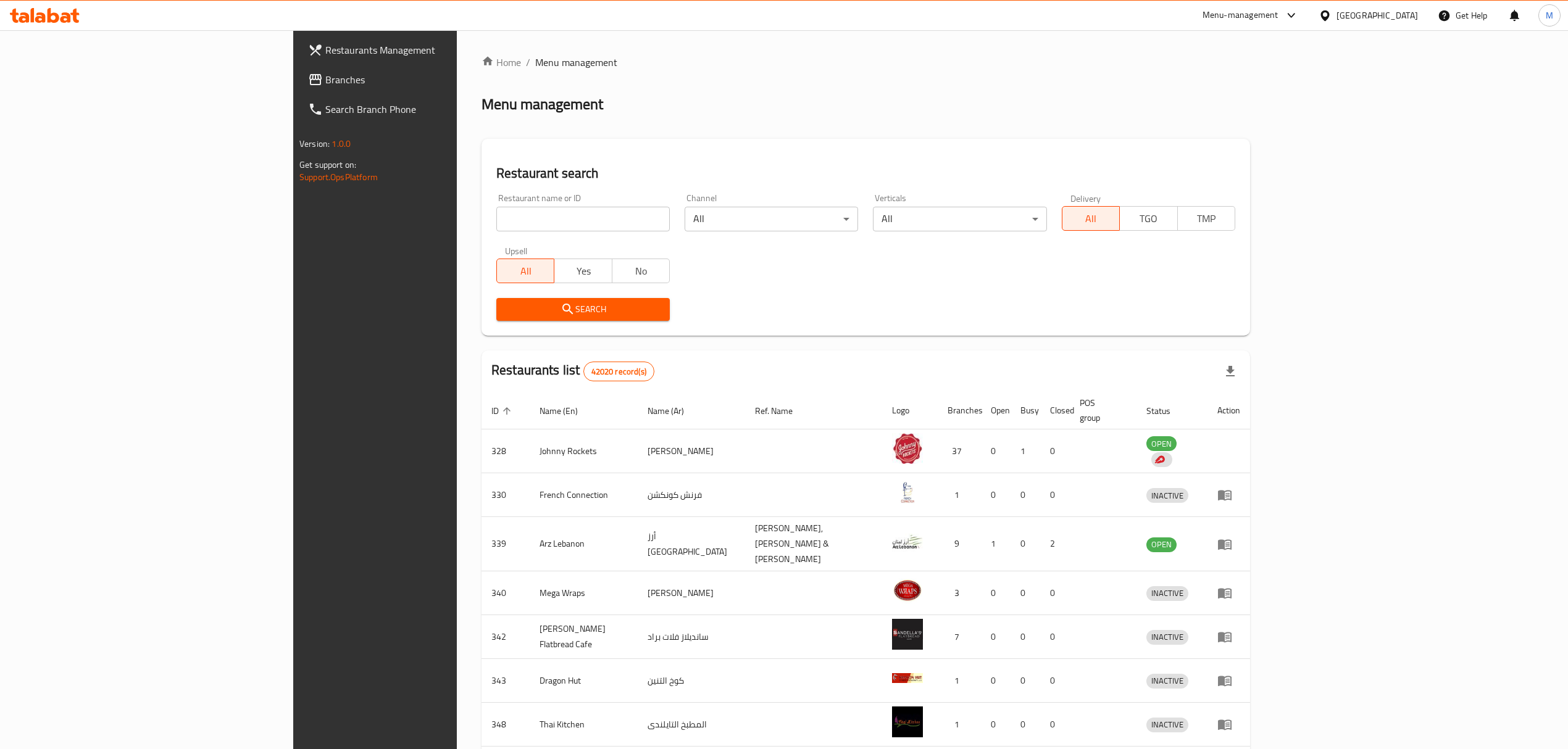
click at [497, 215] on input "search" at bounding box center [583, 219] width 174 height 25
type input "shawarma abu al"
click button "Search" at bounding box center [583, 310] width 174 height 23
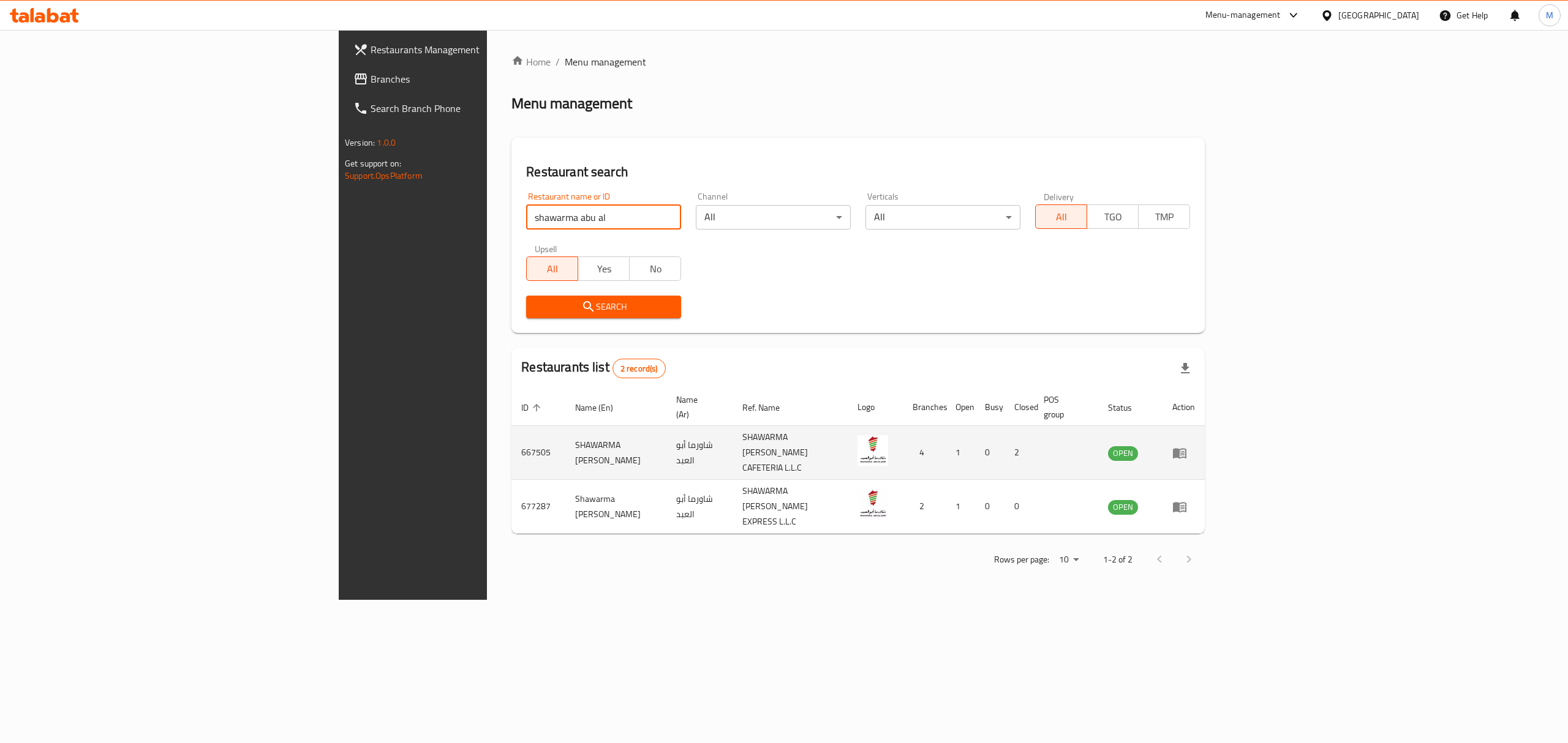
click at [1187, 446] on icon "enhanced table" at bounding box center [1179, 453] width 15 height 15
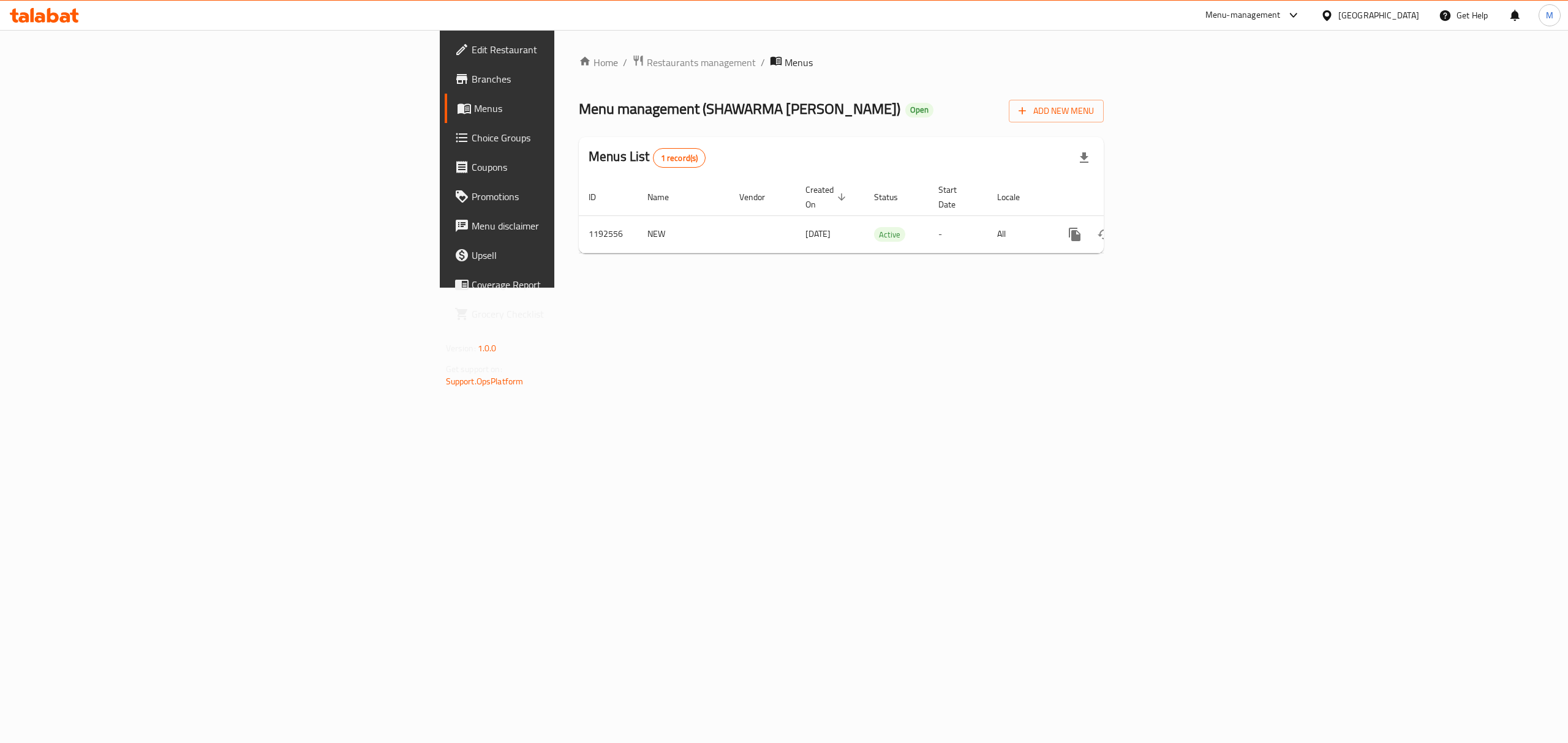
click at [472, 83] on span "Branches" at bounding box center [582, 79] width 220 height 15
